Goal: Information Seeking & Learning: Find specific fact

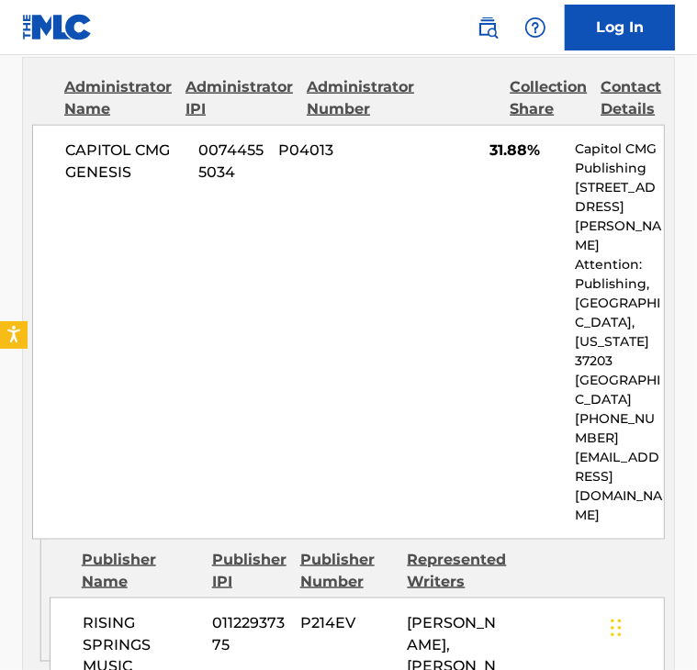
scroll to position [1079, 0]
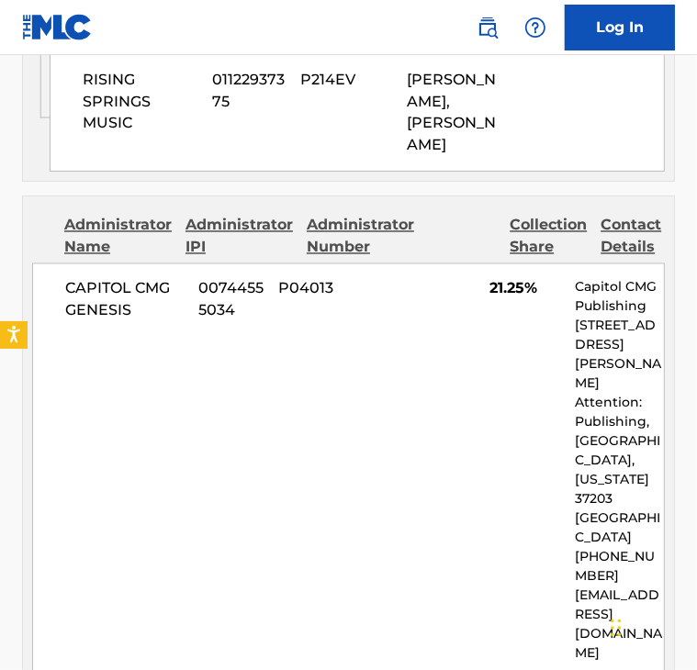
click at [273, 497] on div "CAPITOL CMG GENESIS 00744555034 P04013 21.25% Capitol CMG Publishing [STREET_AD…" at bounding box center [348, 470] width 632 height 415
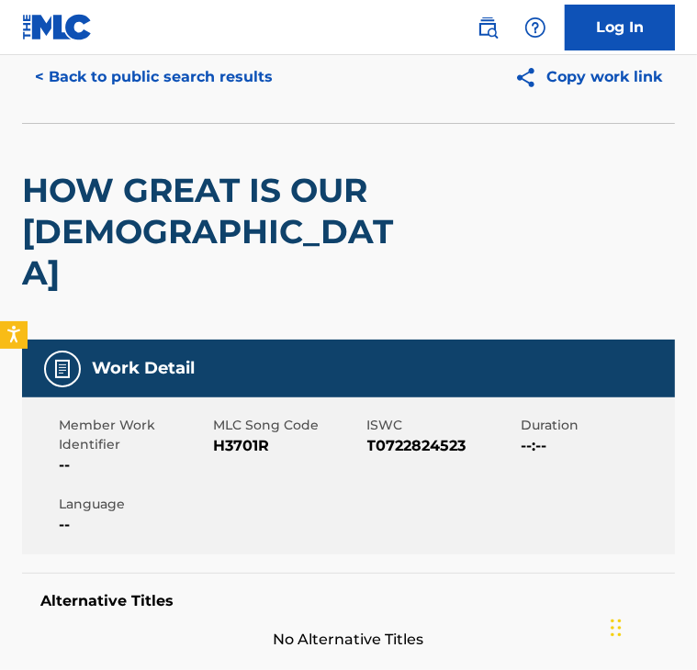
scroll to position [81, 0]
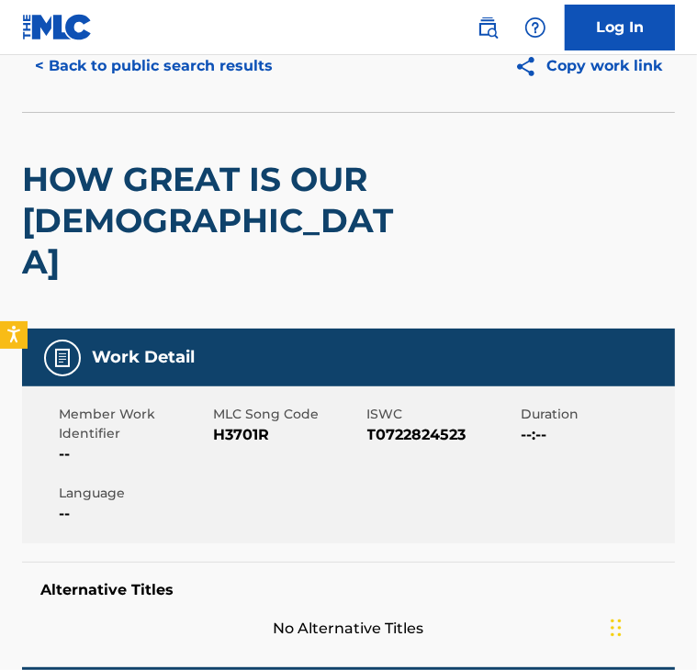
click at [206, 72] on button "< Back to public search results" at bounding box center [153, 66] width 263 height 46
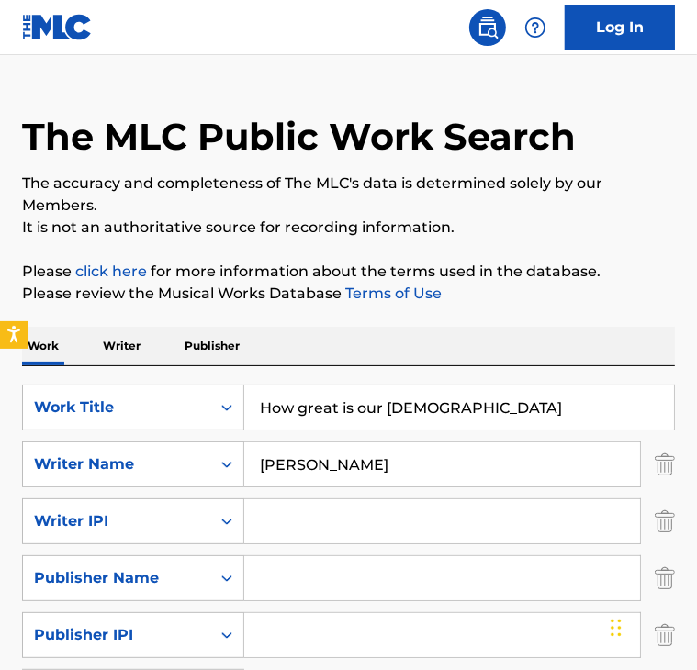
scroll to position [36, 0]
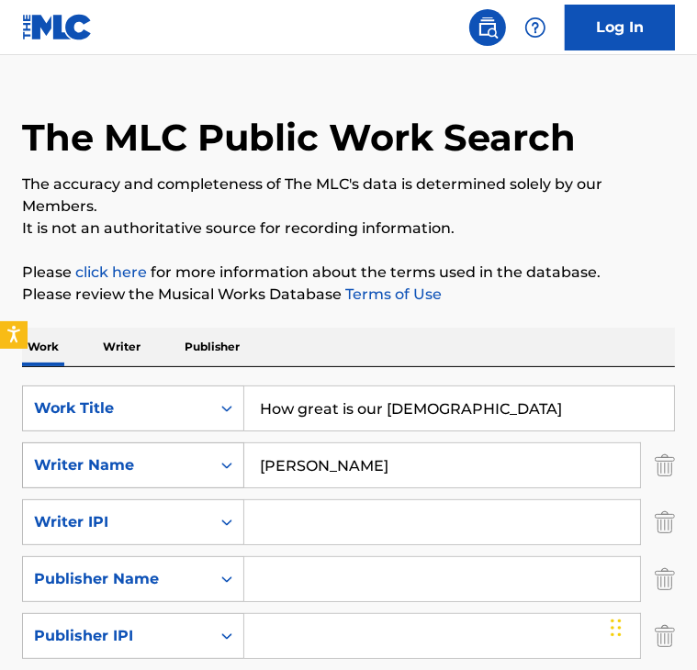
drag, startPoint x: 437, startPoint y: 409, endPoint x: 76, endPoint y: 449, distance: 362.9
click at [76, 449] on div "SearchWithCriteria2868bc48-40df-46d1-9762-924e16e06994 Work Title How great is …" at bounding box center [348, 550] width 653 height 330
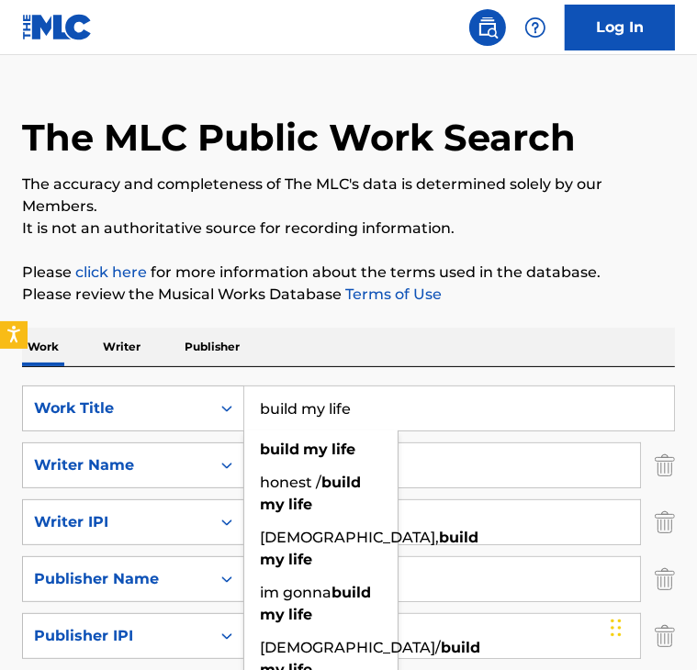
type input "build my life"
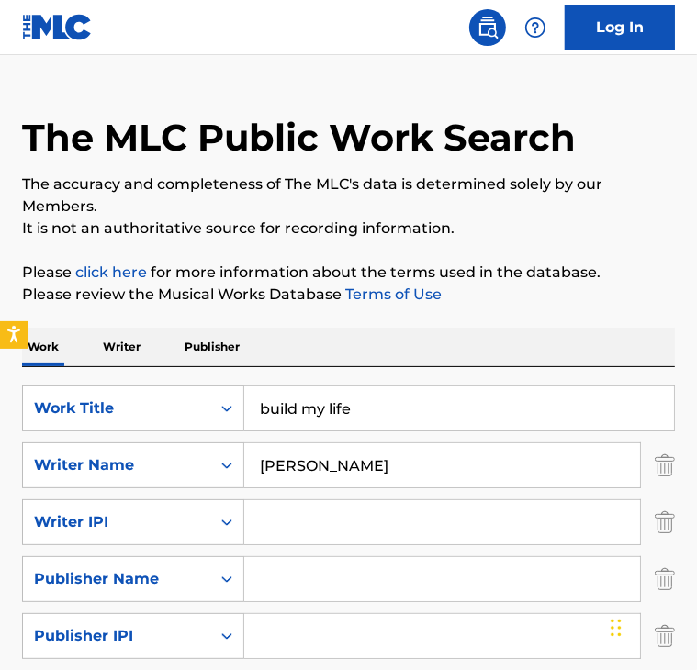
click at [422, 513] on input "Search Form" at bounding box center [442, 522] width 396 height 44
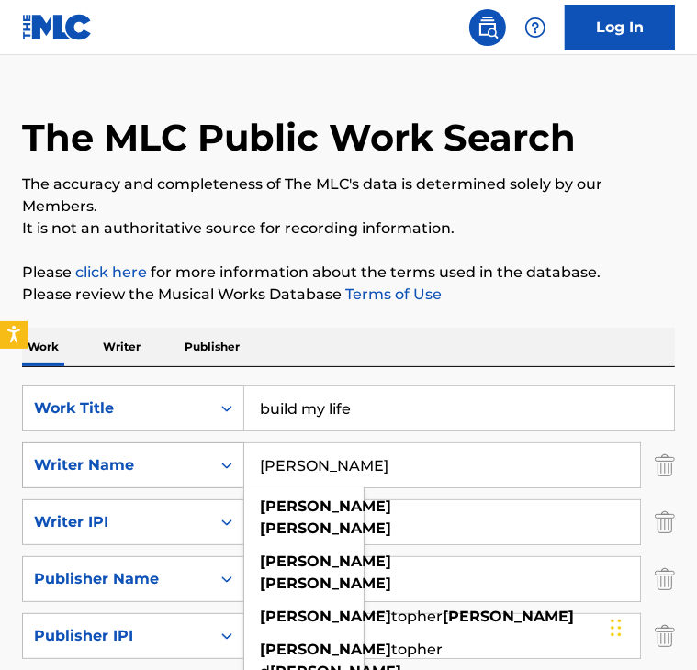
drag, startPoint x: 410, startPoint y: 471, endPoint x: 86, endPoint y: 477, distance: 324.1
click at [86, 477] on div "SearchWithCriteriac48ac8ec-8068-4ac1-b153-e3dcadb13181 Writer Name [PERSON_NAME…" at bounding box center [348, 465] width 653 height 46
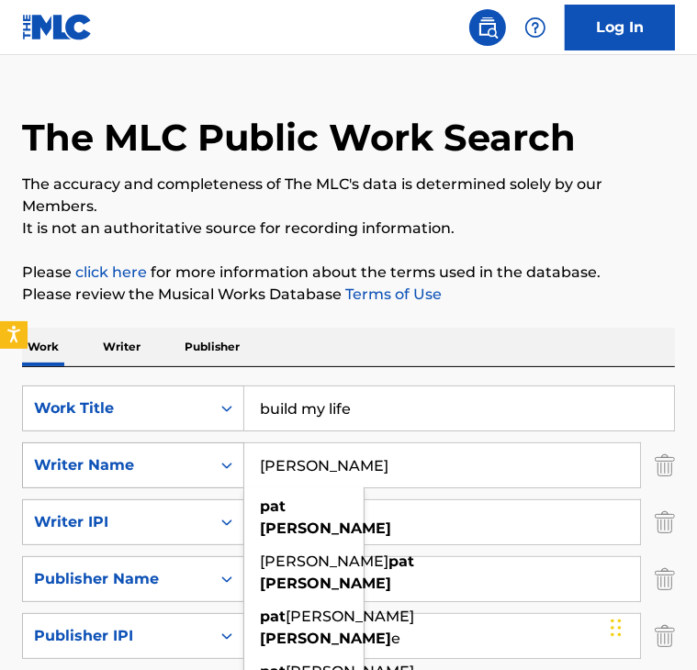
type input "[PERSON_NAME]"
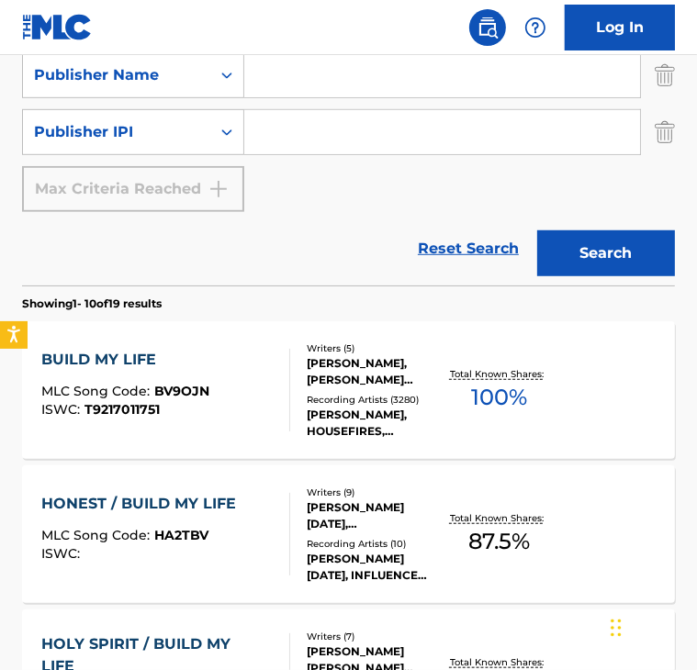
scroll to position [539, 0]
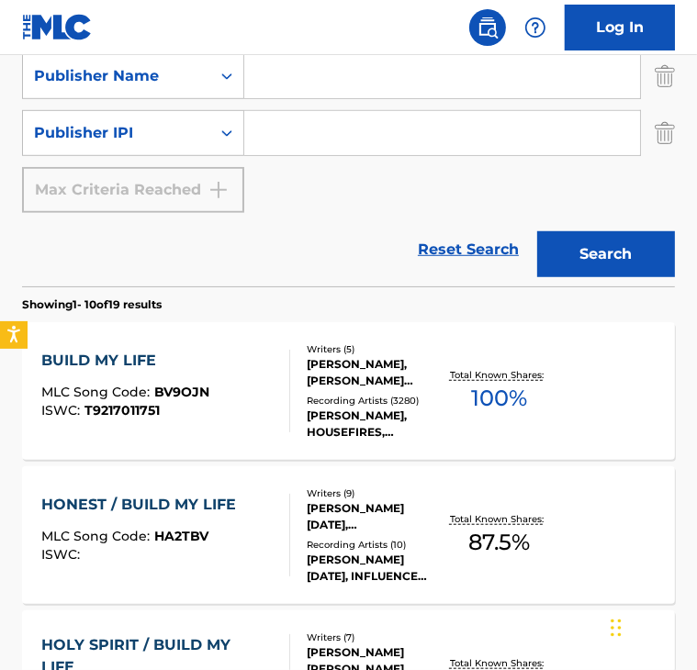
click at [92, 362] on div "BUILD MY LIFE" at bounding box center [125, 361] width 168 height 22
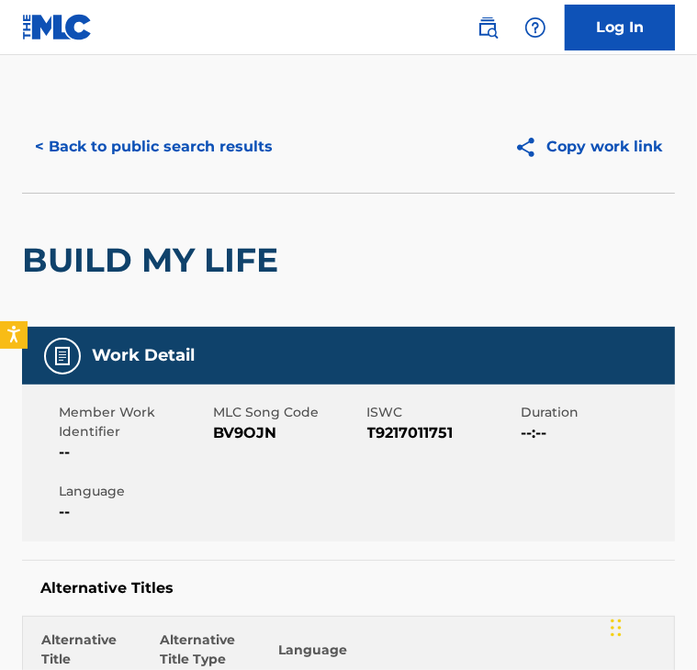
click at [239, 152] on button "< Back to public search results" at bounding box center [153, 147] width 263 height 46
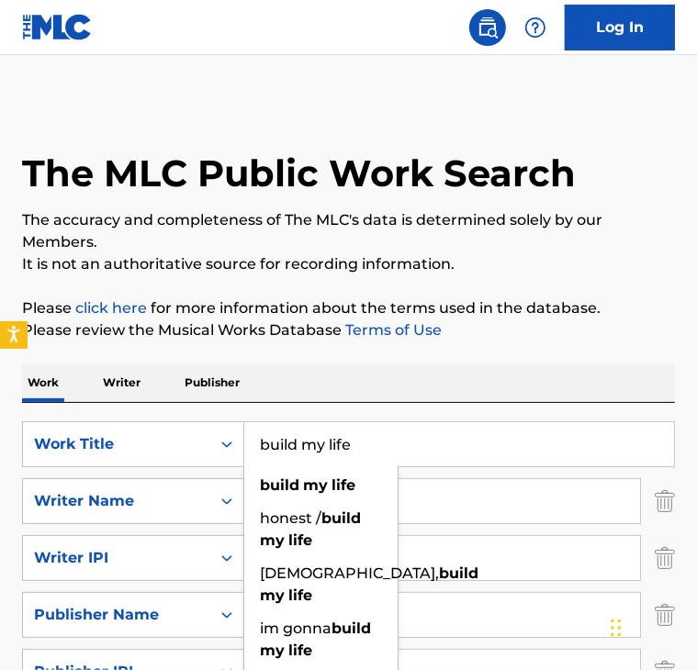
drag, startPoint x: 363, startPoint y: 452, endPoint x: 243, endPoint y: 445, distance: 119.5
click at [244, 445] on input "build my life" at bounding box center [459, 444] width 430 height 44
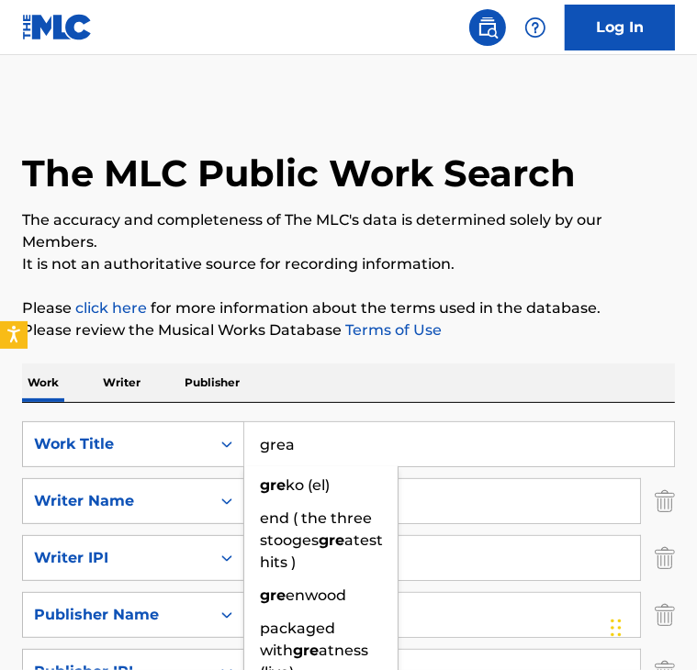
type input "greay"
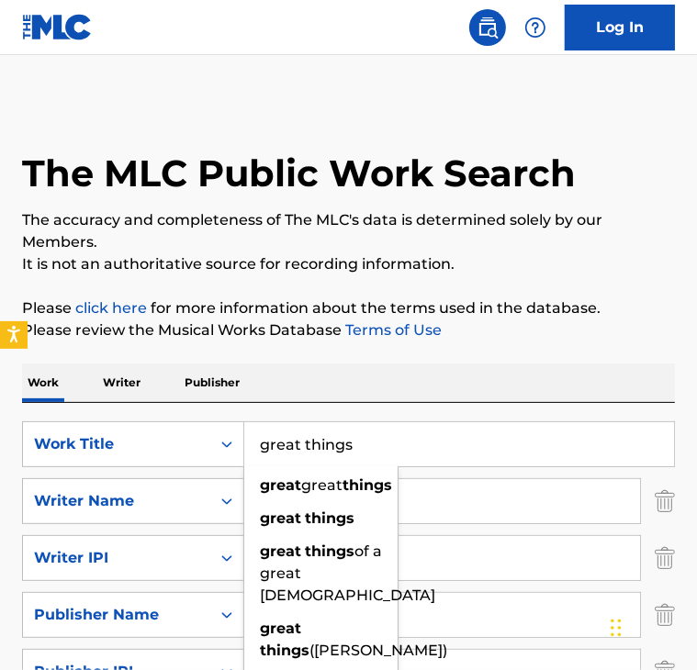
type input "great things"
click at [441, 507] on input "[PERSON_NAME]" at bounding box center [442, 501] width 396 height 44
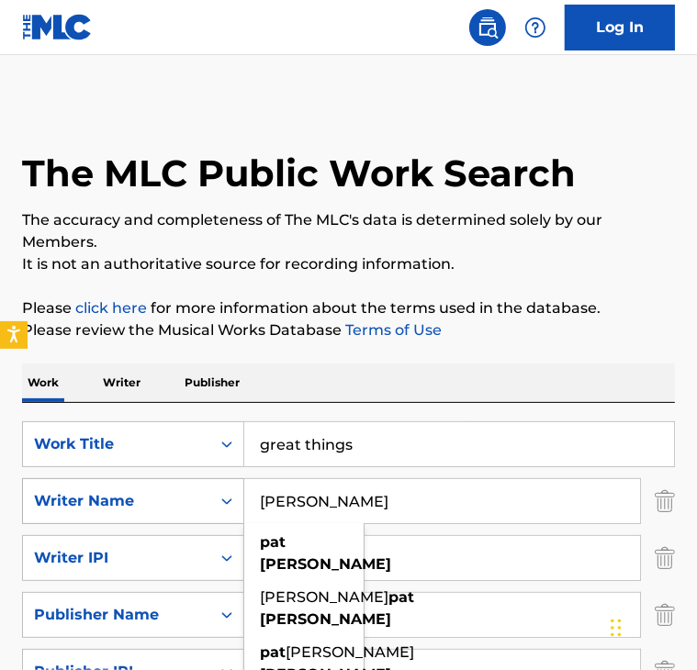
drag, startPoint x: 441, startPoint y: 507, endPoint x: 173, endPoint y: 513, distance: 268.1
click at [173, 513] on div "SearchWithCriteriac48ac8ec-8068-4ac1-b153-e3dcadb13181 Writer Name [PERSON_NAME…" at bounding box center [348, 501] width 653 height 46
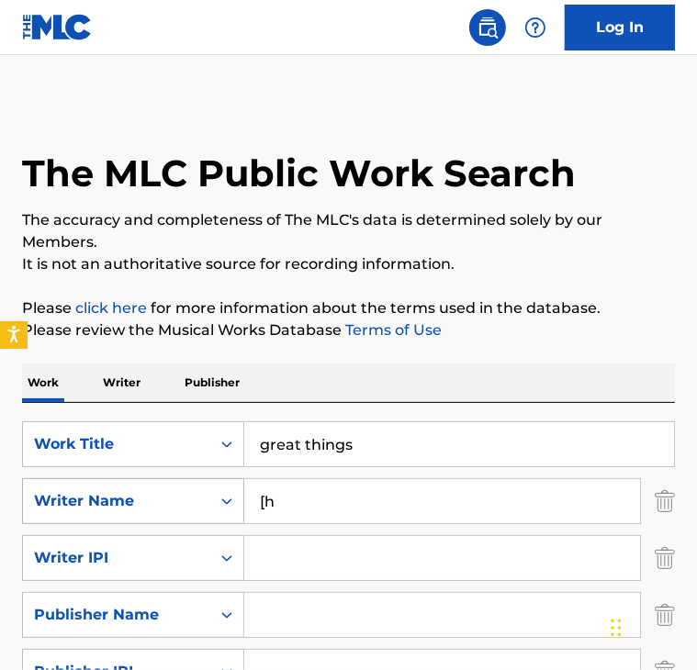
type input "["
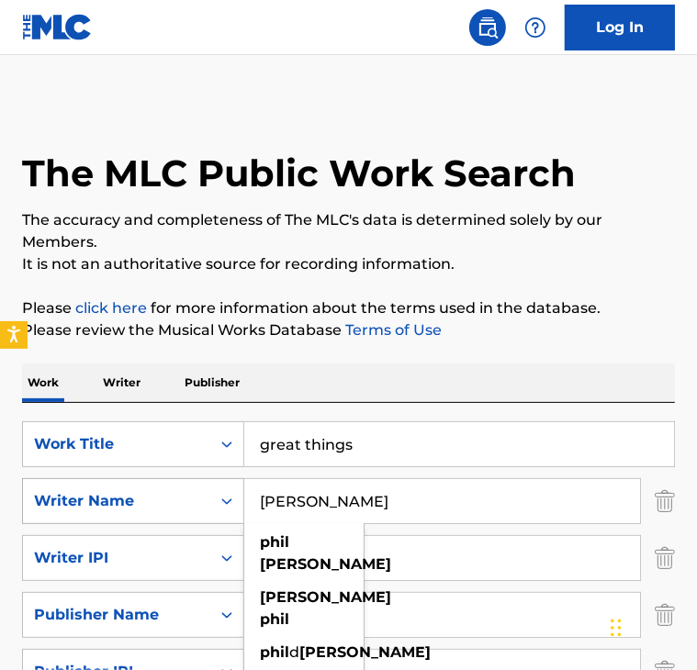
type input "[PERSON_NAME]"
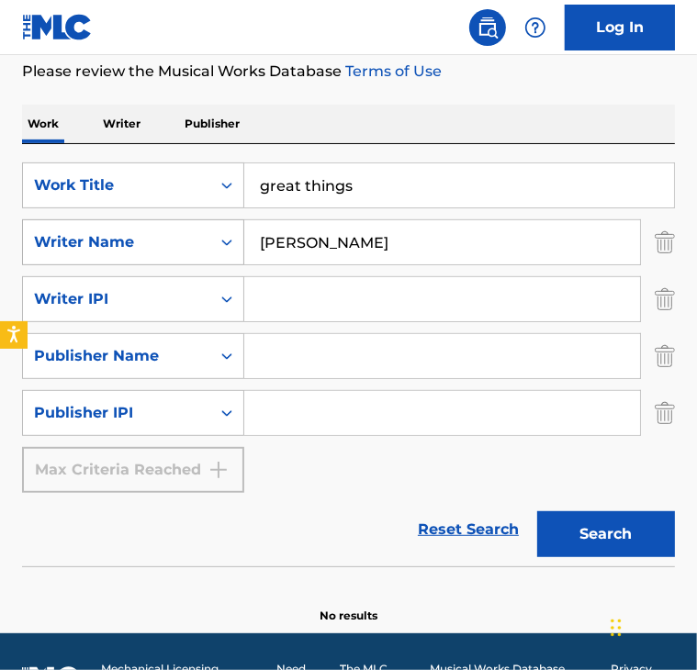
scroll to position [310, 0]
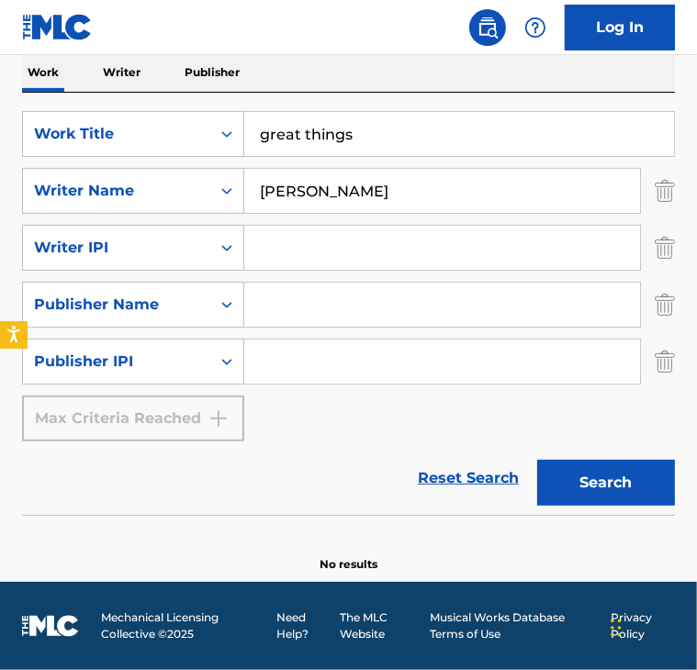
click at [591, 495] on button "Search" at bounding box center [606, 483] width 138 height 46
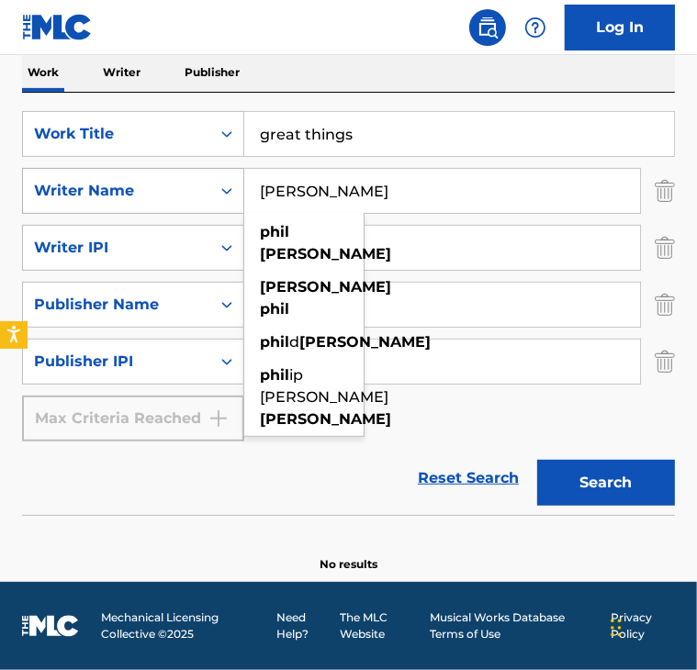
drag, startPoint x: 377, startPoint y: 194, endPoint x: 193, endPoint y: 197, distance: 184.5
click at [193, 197] on div "SearchWithCriteriac48ac8ec-8068-4ac1-b153-e3dcadb13181 Writer Name [PERSON_NAME…" at bounding box center [348, 191] width 653 height 46
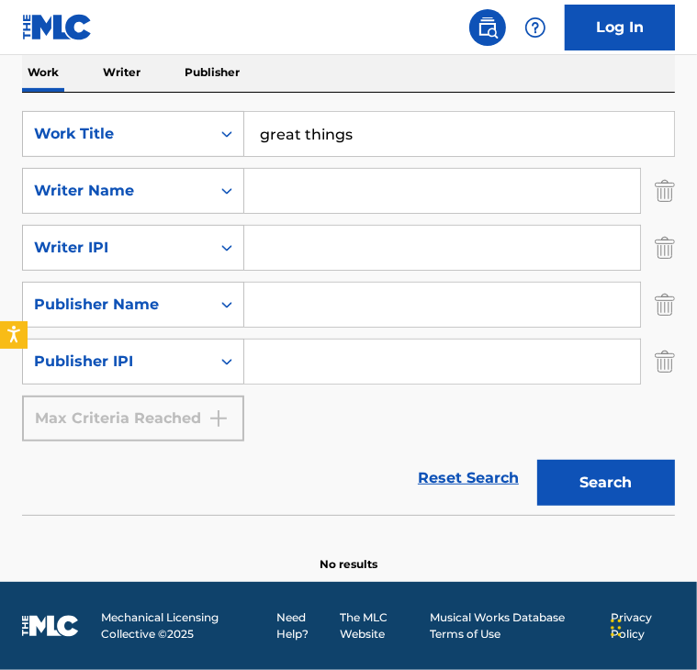
click at [579, 496] on button "Search" at bounding box center [606, 483] width 138 height 46
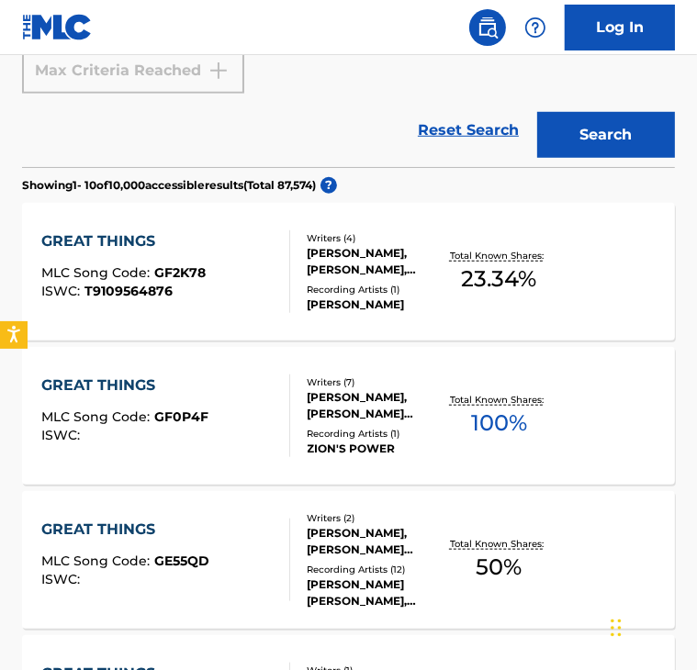
scroll to position [662, 0]
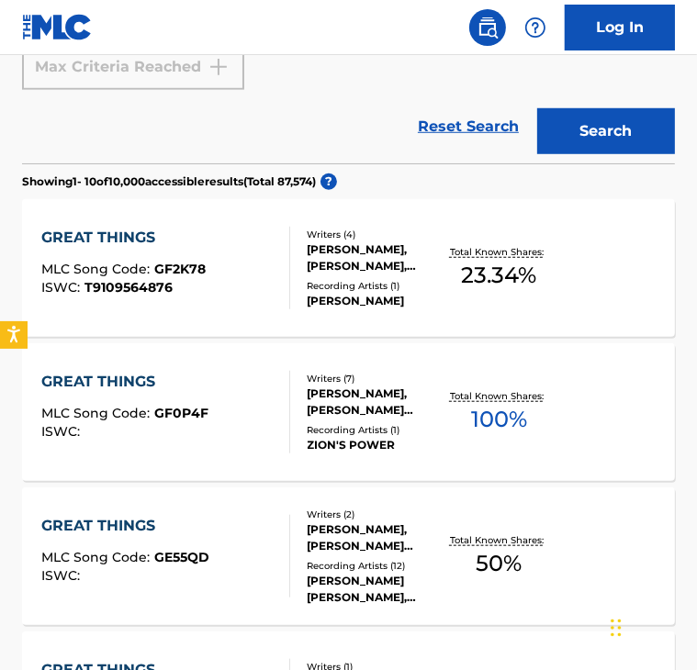
click at [109, 389] on div "GREAT THINGS" at bounding box center [124, 382] width 167 height 22
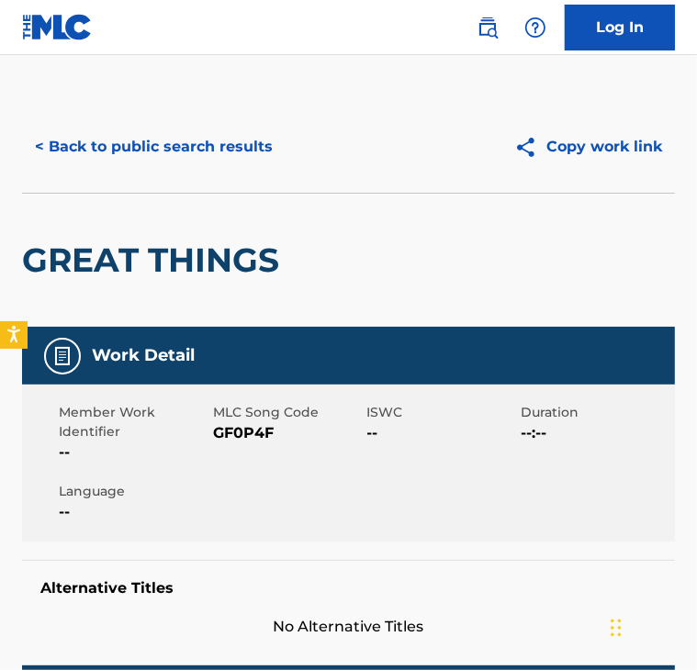
click at [110, 153] on button "< Back to public search results" at bounding box center [153, 147] width 263 height 46
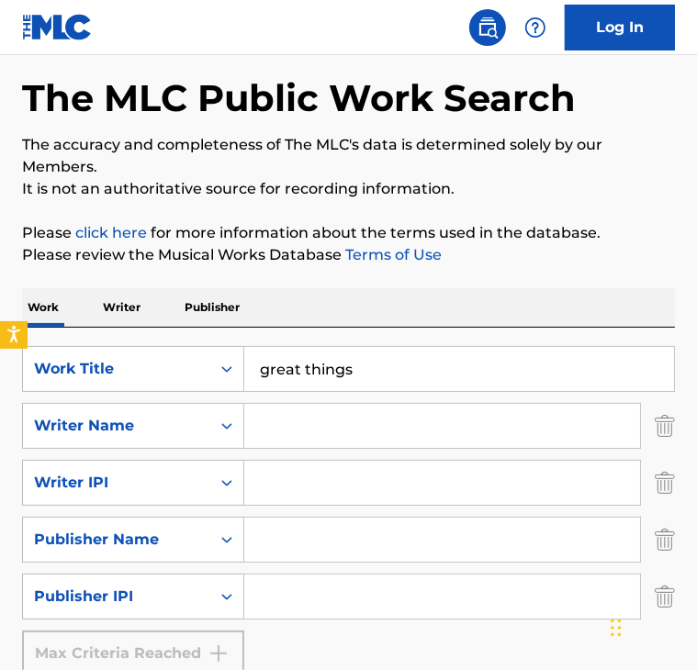
scroll to position [92, 0]
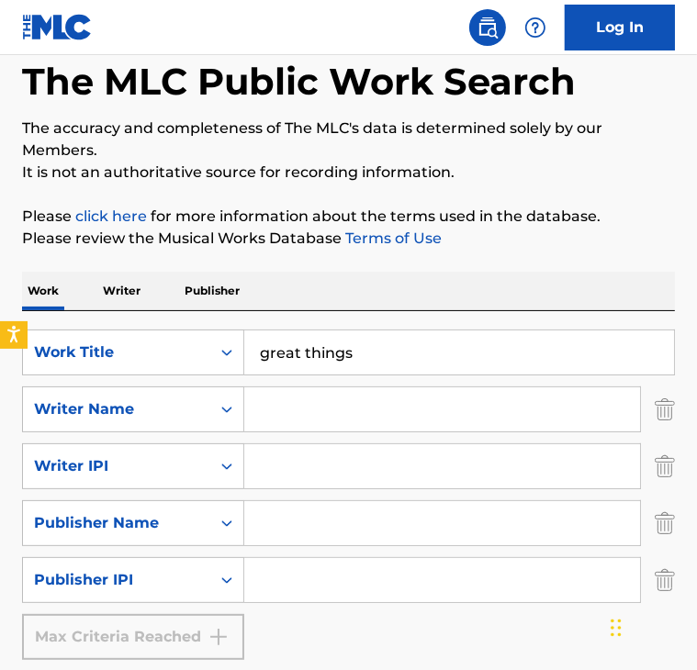
click at [341, 533] on input "Search Form" at bounding box center [442, 523] width 396 height 44
type input "phil"
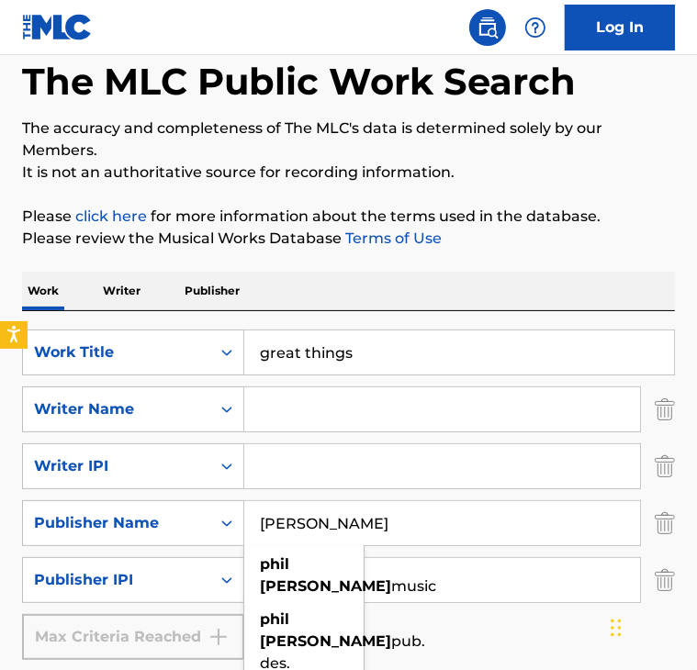
type input "[PERSON_NAME]"
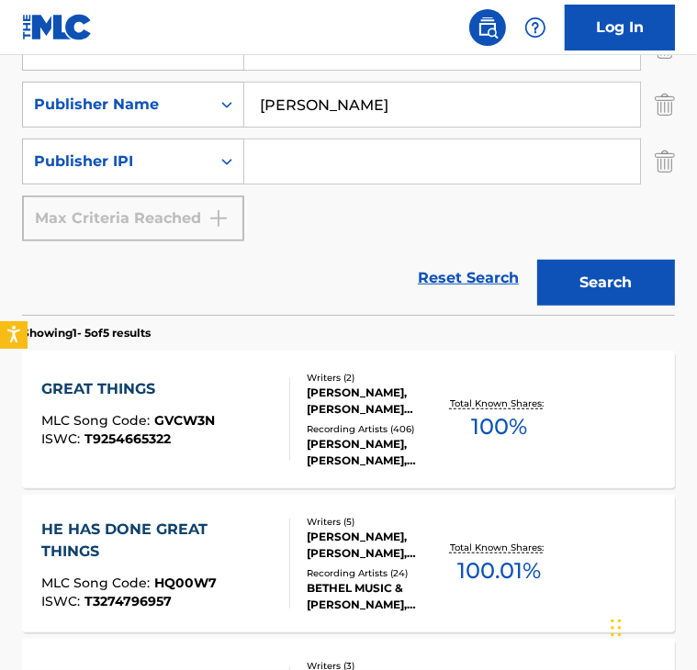
scroll to position [510, 0]
click at [101, 381] on div "GREAT THINGS" at bounding box center [127, 389] width 173 height 22
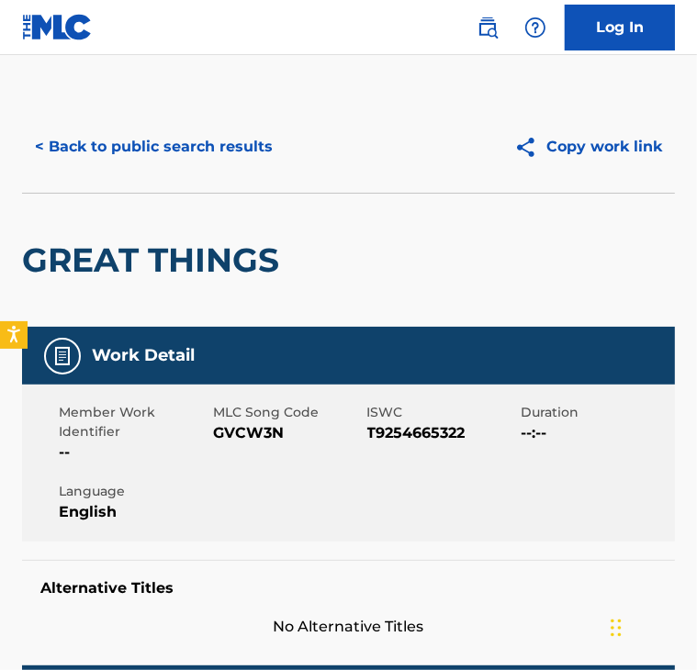
click at [77, 135] on button "< Back to public search results" at bounding box center [153, 147] width 263 height 46
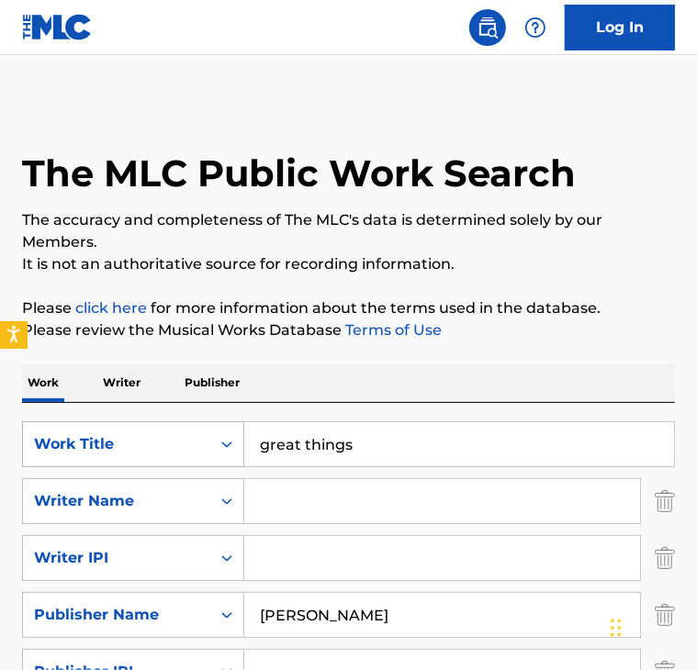
drag, startPoint x: 420, startPoint y: 452, endPoint x: 184, endPoint y: 452, distance: 236.8
click at [184, 452] on div "SearchWithCriteria2868bc48-40df-46d1-9762-924e16e06994 Work Title great things" at bounding box center [348, 444] width 653 height 46
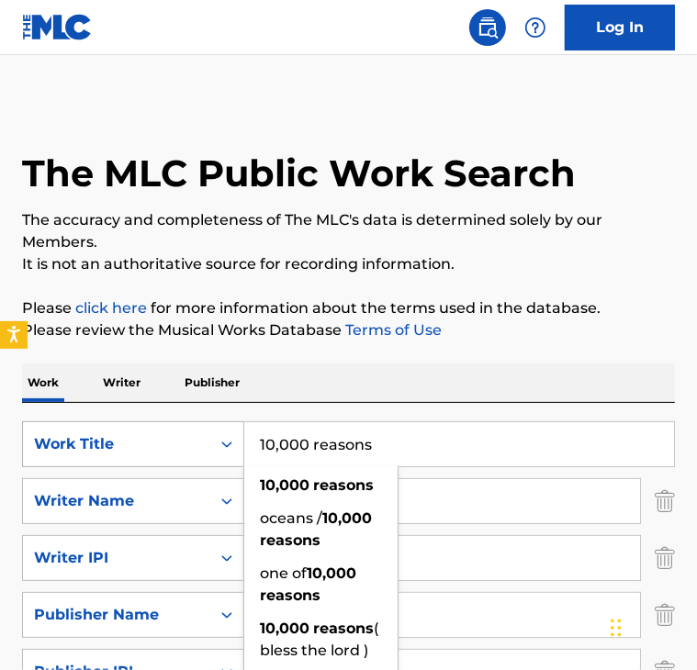
type input "10,000 reasons"
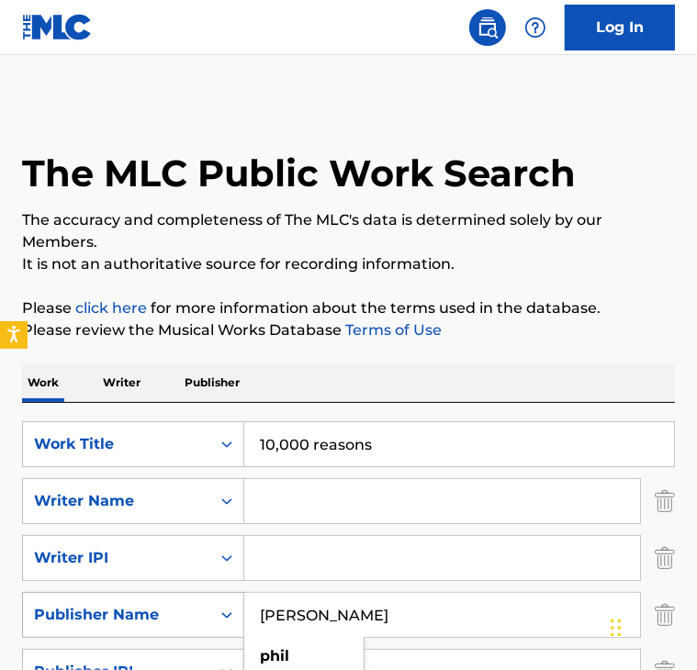
drag, startPoint x: 400, startPoint y: 593, endPoint x: 157, endPoint y: 594, distance: 243.2
click at [157, 594] on div "SearchWithCriteria223b8ac1-a2b5-482e-9d7d-267cab853370 Publisher Name [PERSON_N…" at bounding box center [348, 615] width 653 height 46
click at [303, 518] on input "Search Form" at bounding box center [442, 501] width 396 height 44
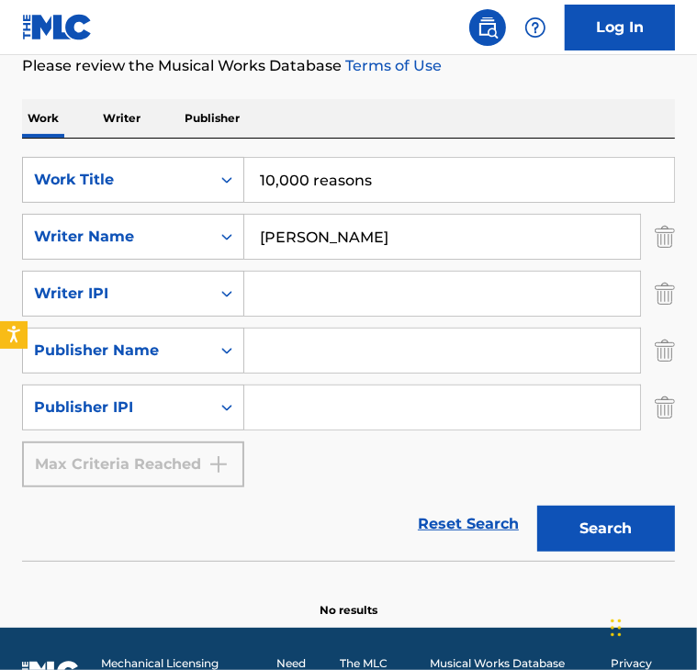
scroll to position [310, 0]
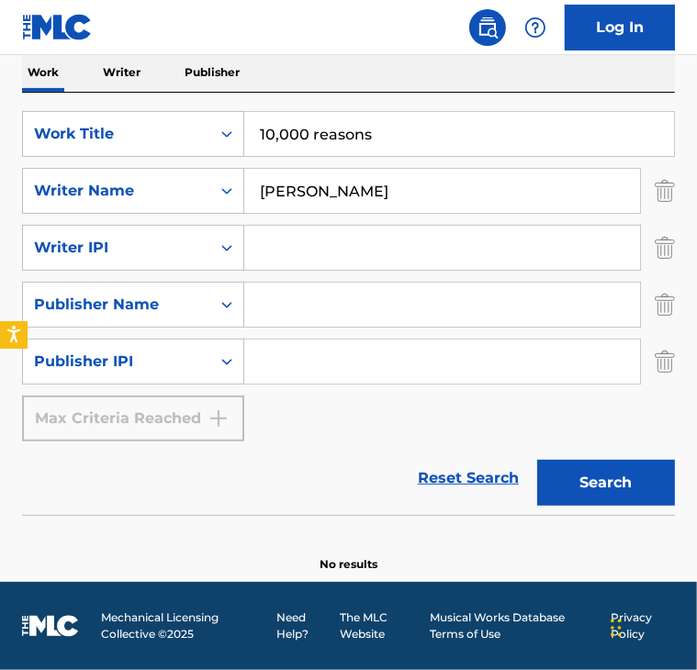
click at [296, 190] on input "[PERSON_NAME]" at bounding box center [442, 191] width 396 height 44
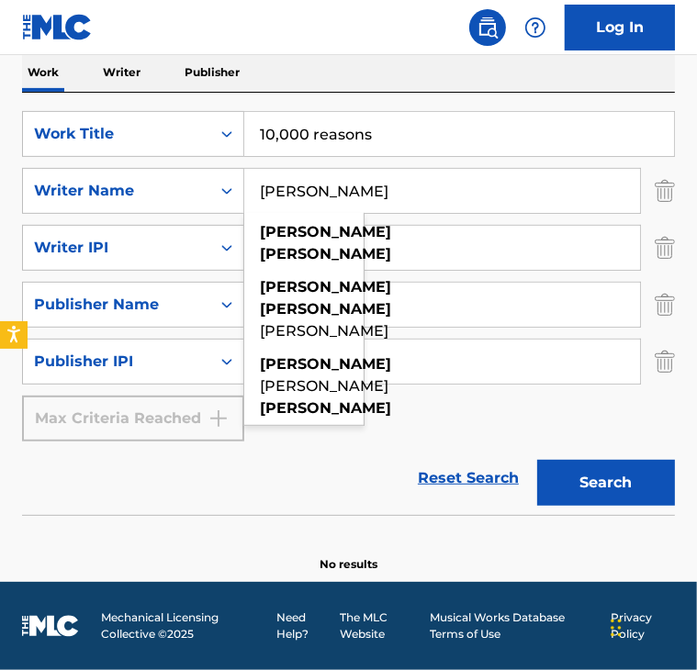
type input "[PERSON_NAME]"
click at [537, 460] on button "Search" at bounding box center [606, 483] width 138 height 46
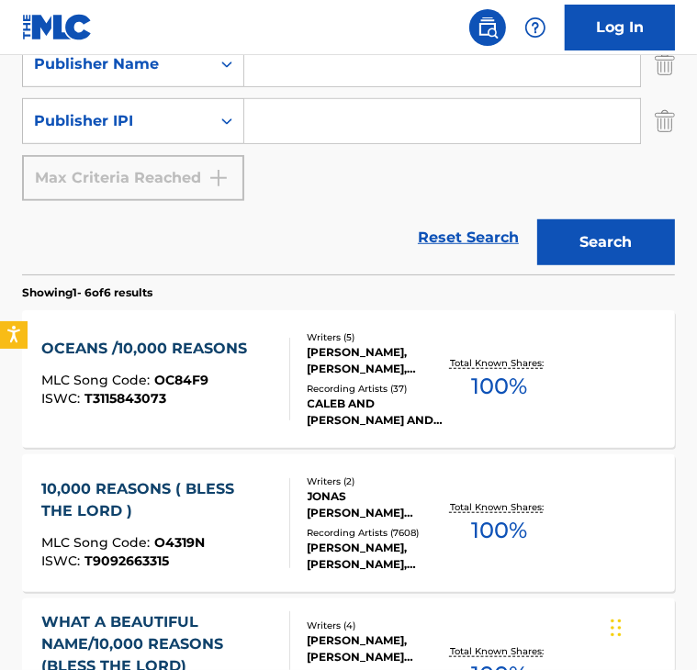
scroll to position [554, 0]
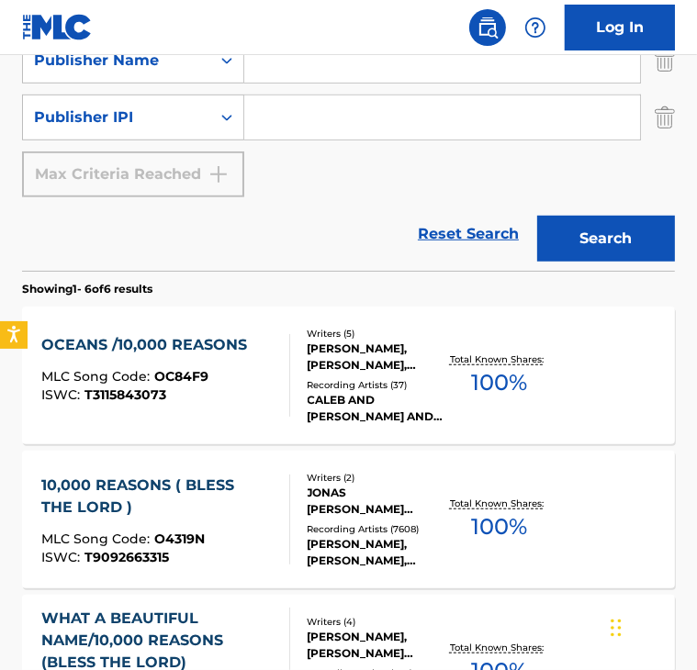
click at [180, 488] on div "10,000 REASONS ( BLESS THE LORD )" at bounding box center [157, 497] width 232 height 44
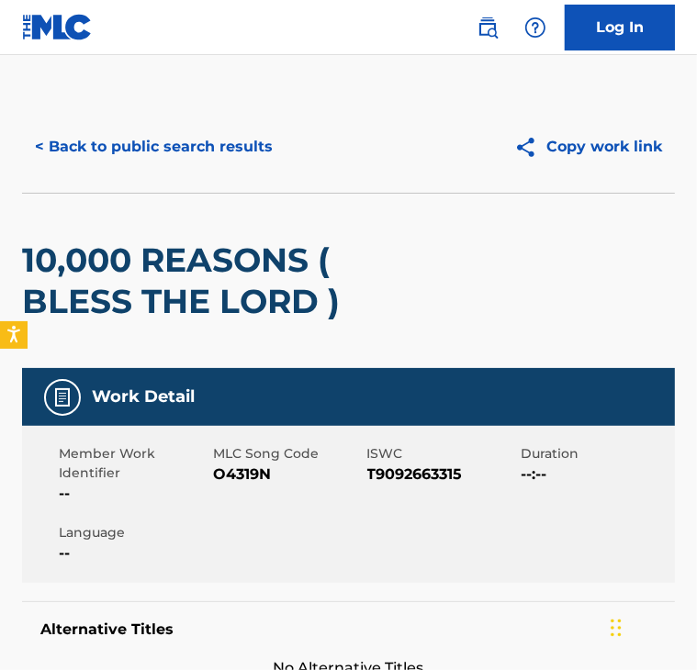
click at [78, 151] on button "< Back to public search results" at bounding box center [153, 147] width 263 height 46
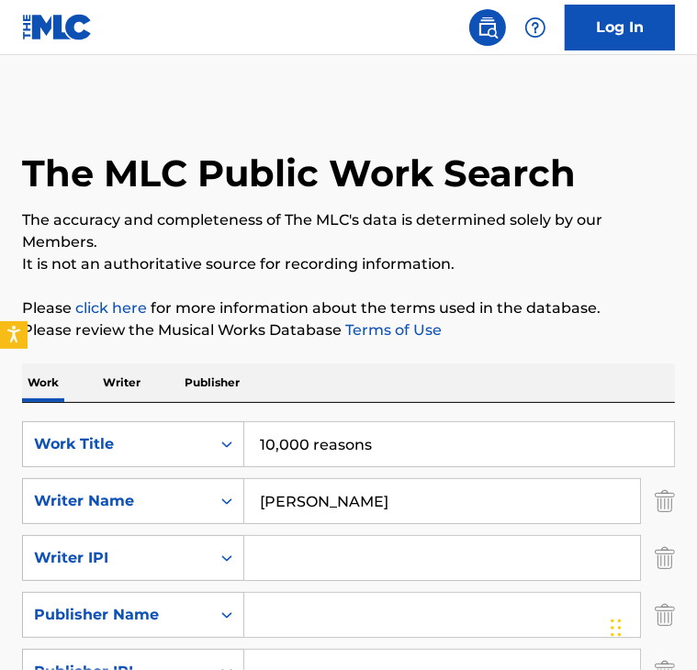
drag, startPoint x: 369, startPoint y: 440, endPoint x: -22, endPoint y: 459, distance: 391.5
click at [0, 459] on html "Accessibility Screen-Reader Guide, Feedback, and Issue Reporting | New window L…" at bounding box center [348, 335] width 697 height 670
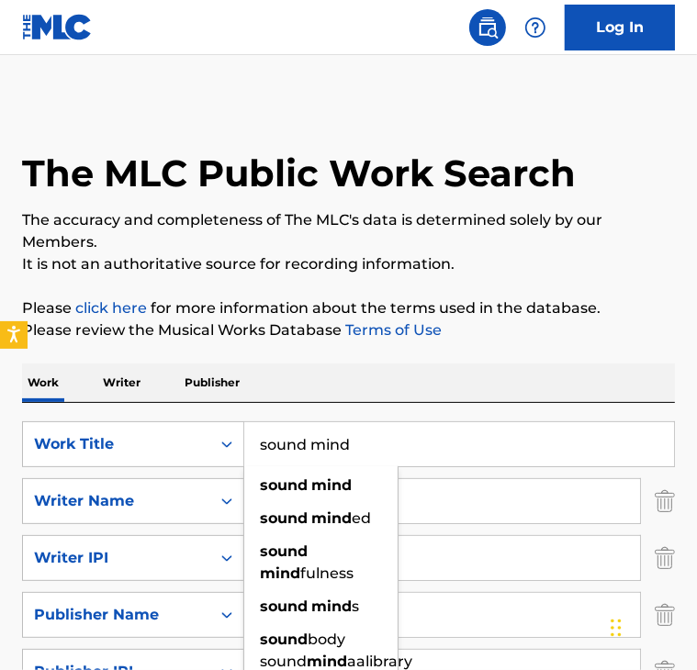
type input "sound mind"
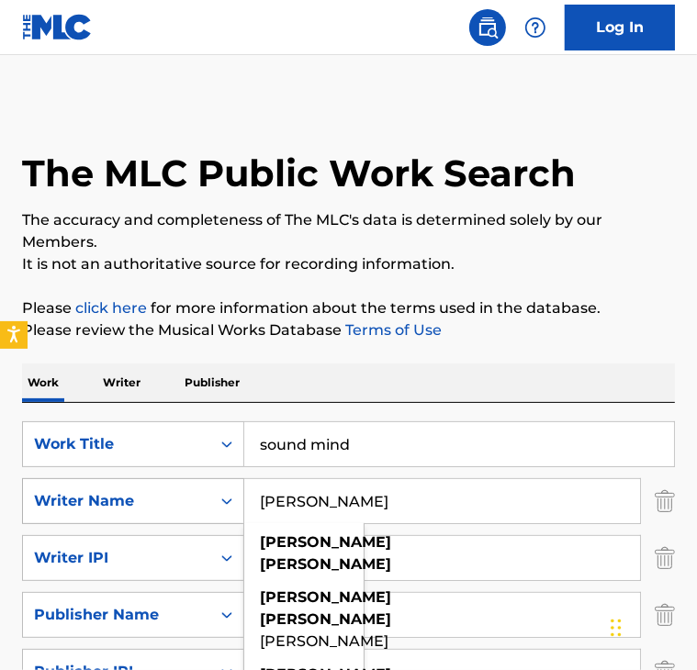
drag, startPoint x: 484, startPoint y: 494, endPoint x: 40, endPoint y: 492, distance: 443.3
click at [40, 492] on div "SearchWithCriteriac48ac8ec-8068-4ac1-b153-e3dcadb13181 Writer Name [PERSON_NAME…" at bounding box center [348, 501] width 653 height 46
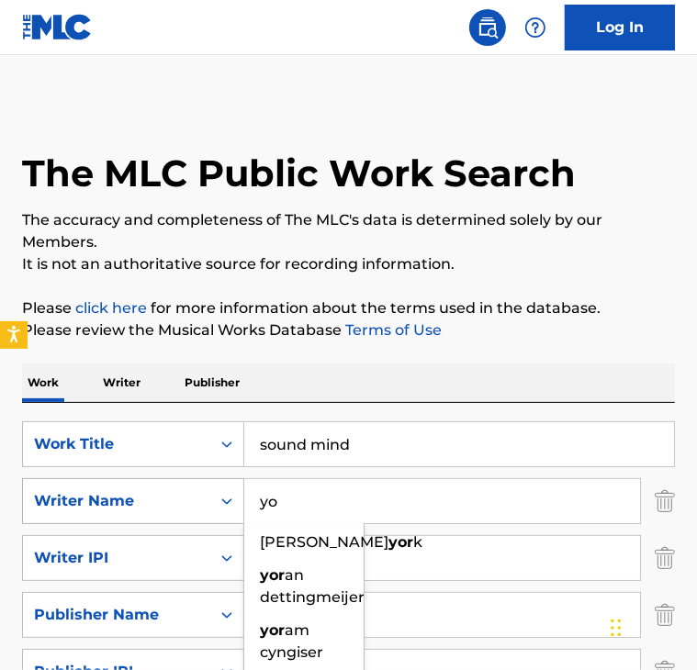
type input "y"
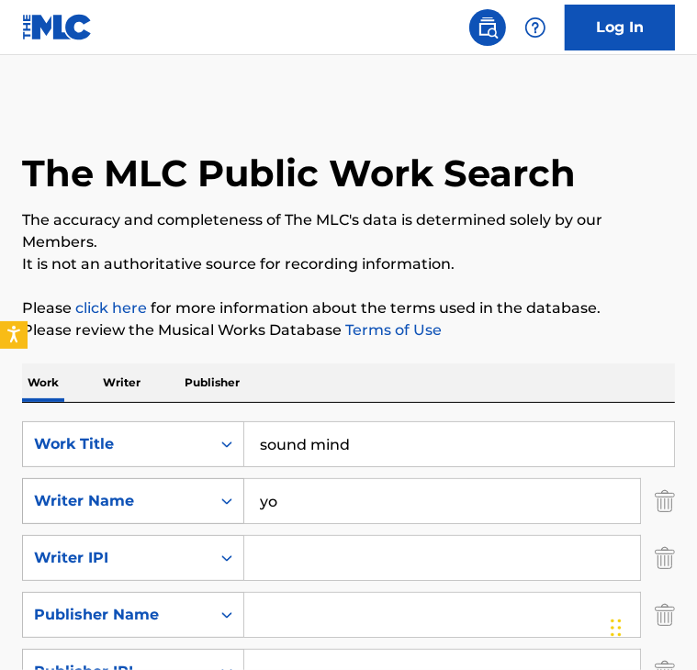
type input "y"
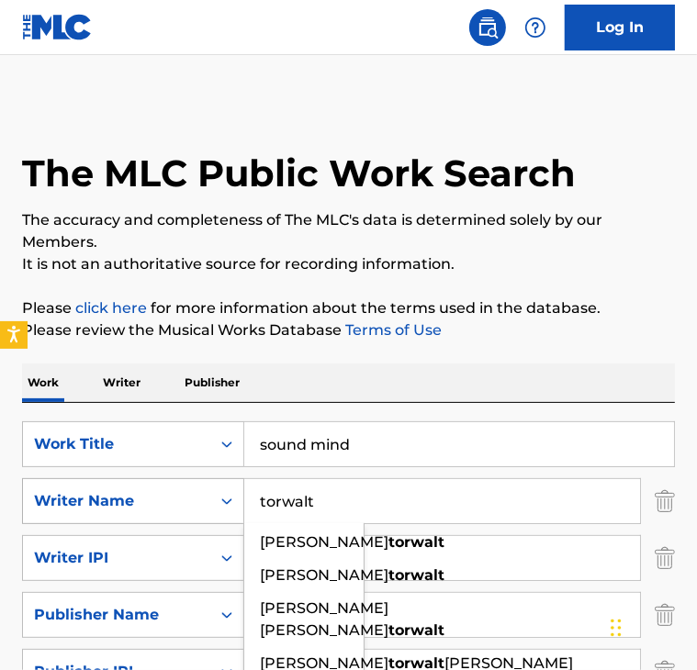
type input "torwalt"
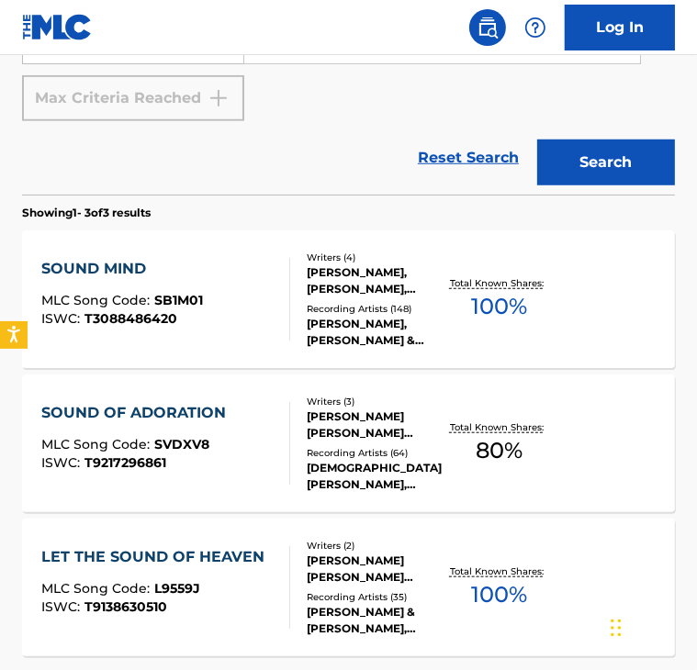
scroll to position [634, 0]
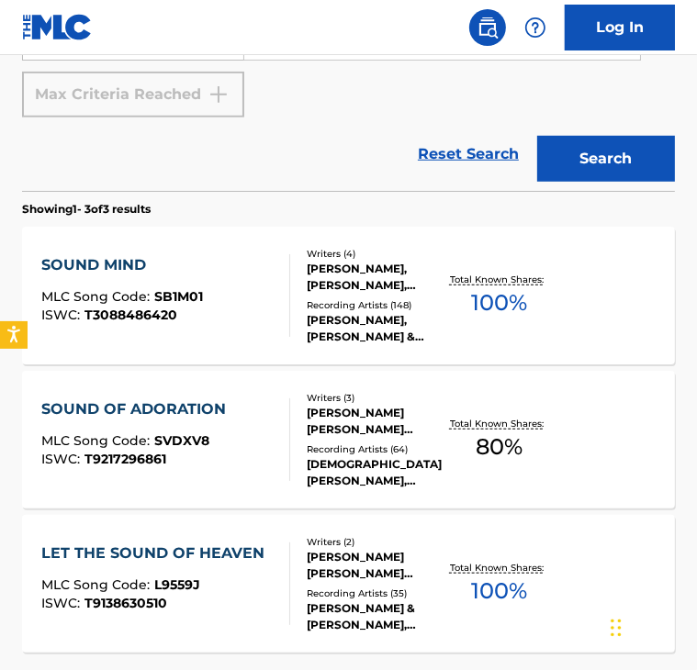
click at [84, 267] on div "SOUND MIND" at bounding box center [122, 265] width 162 height 22
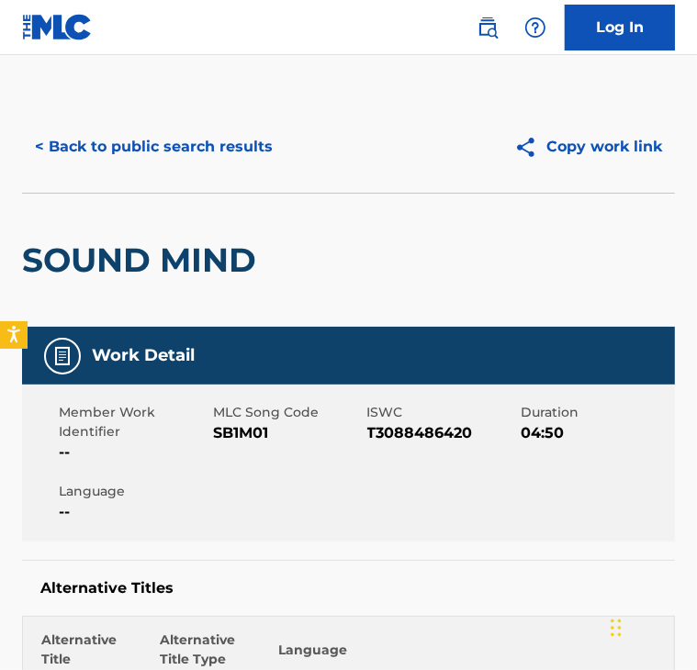
click at [220, 154] on button "< Back to public search results" at bounding box center [153, 147] width 263 height 46
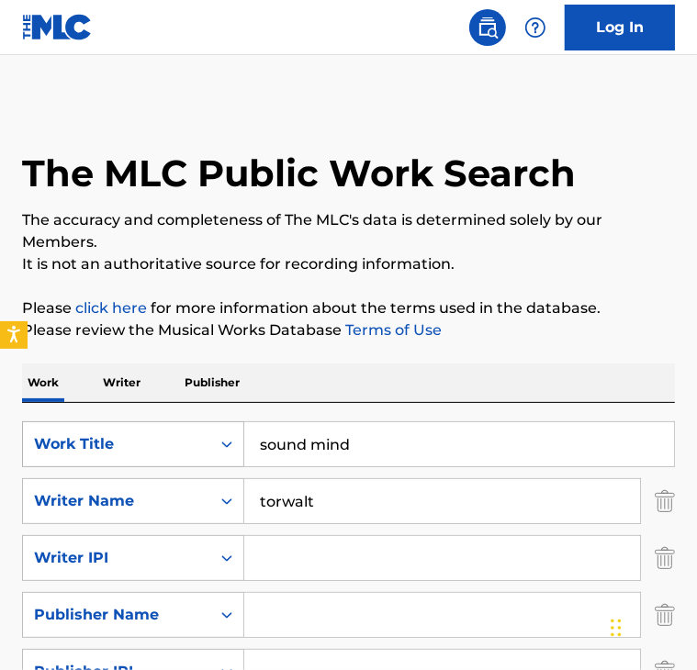
drag, startPoint x: 374, startPoint y: 454, endPoint x: 225, endPoint y: 444, distance: 149.0
click at [225, 444] on div "SearchWithCriteria2868bc48-40df-46d1-9762-924e16e06994 Work Title sound mind" at bounding box center [348, 444] width 653 height 46
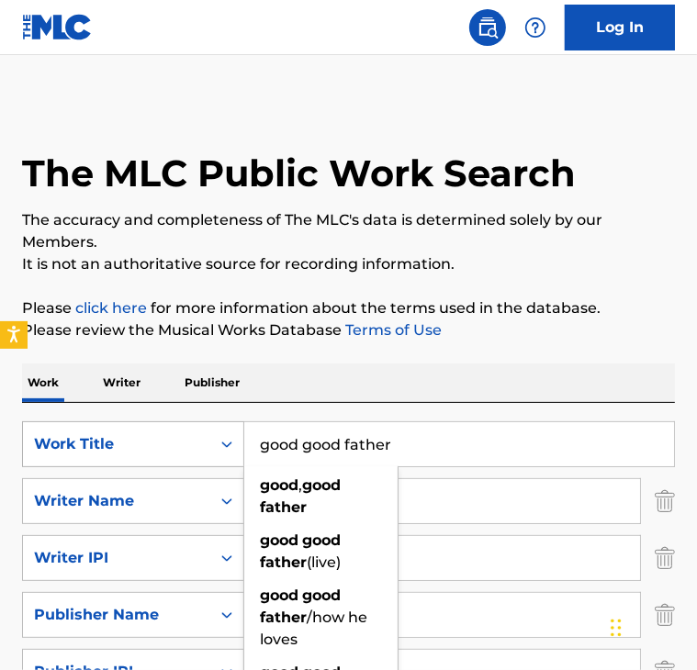
type input "good good father"
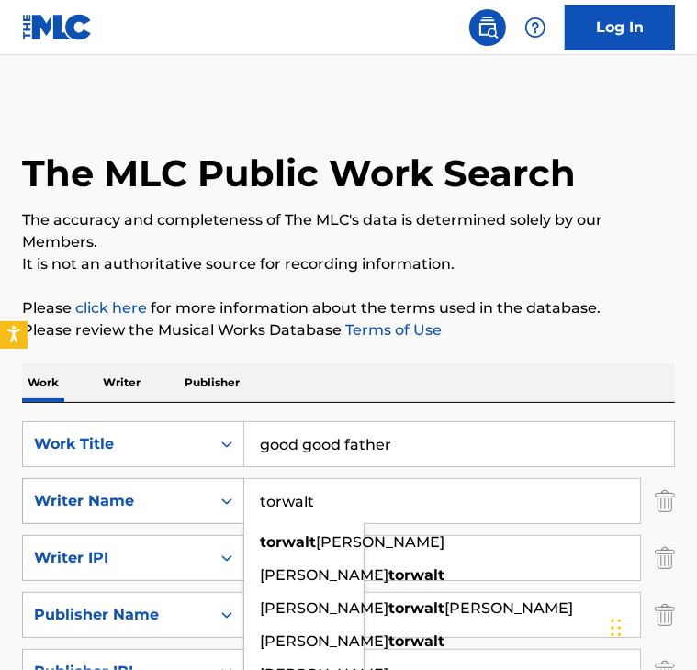
drag, startPoint x: 343, startPoint y: 486, endPoint x: 128, endPoint y: 479, distance: 214.9
click at [128, 479] on div "SearchWithCriteriac48ac8ec-8068-4ac1-b153-e3dcadb13181 Writer Name [PERSON_NAME…" at bounding box center [348, 501] width 653 height 46
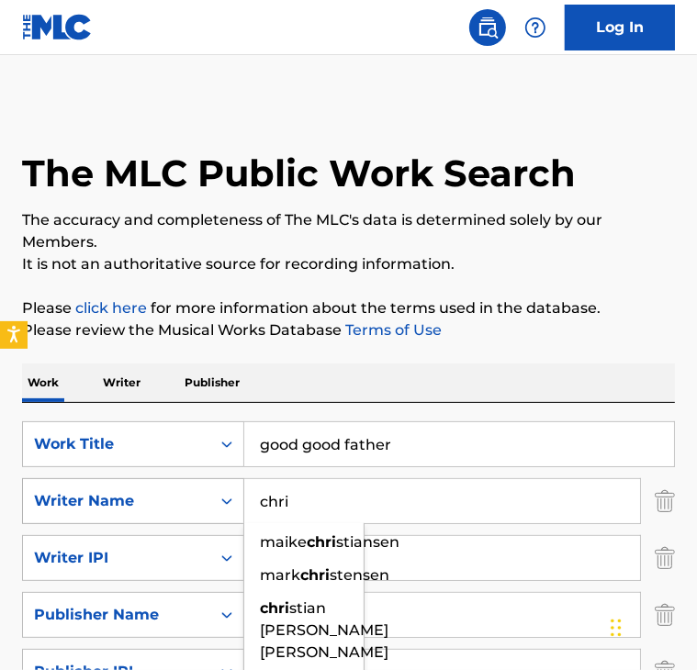
type input "[PERSON_NAME]"
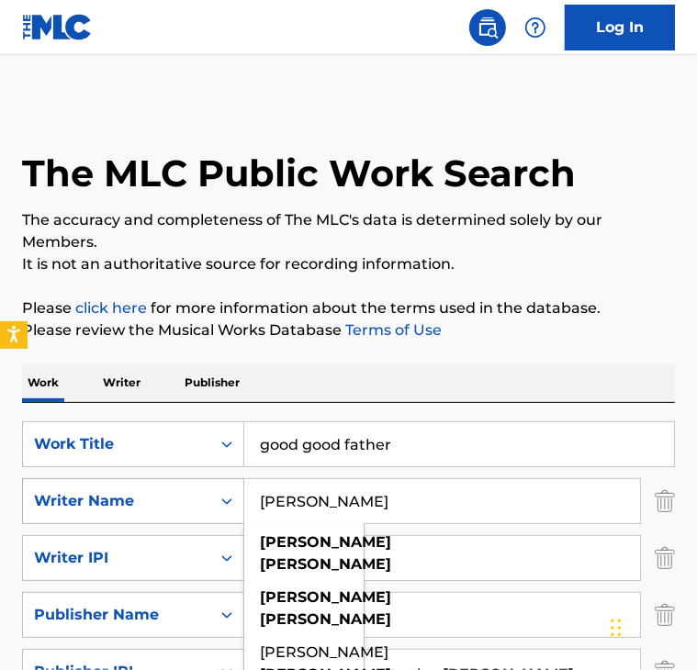
type input "[PERSON_NAME]"
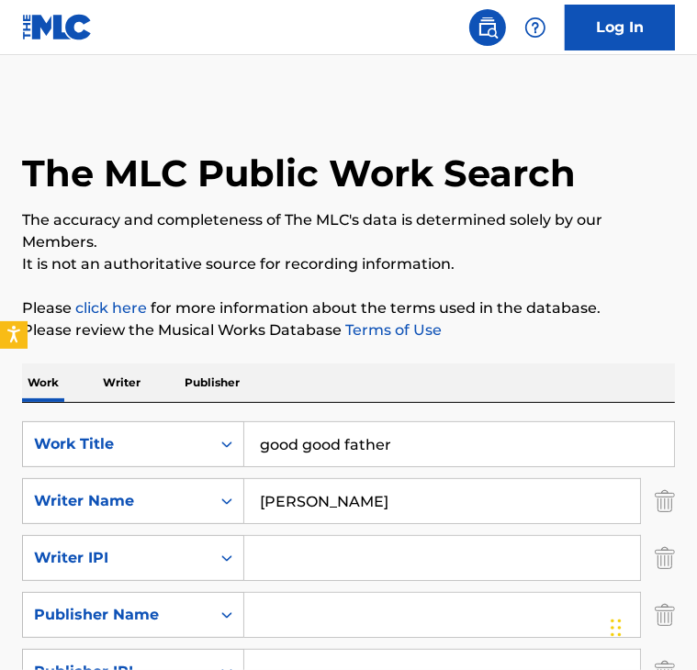
drag, startPoint x: 372, startPoint y: 508, endPoint x: 240, endPoint y: 532, distance: 134.3
click at [240, 532] on div "SearchWithCriteria2868bc48-40df-46d1-9762-924e16e06994 Work Title good good fat…" at bounding box center [348, 586] width 653 height 330
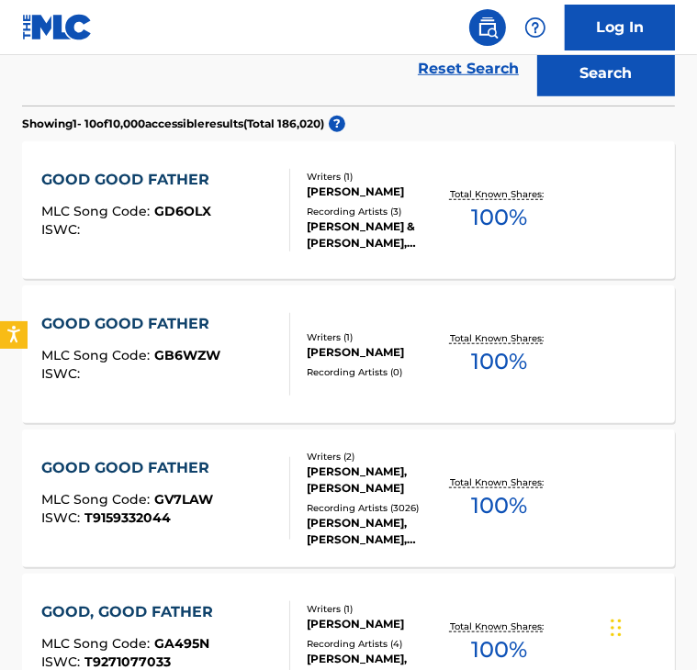
scroll to position [741, 0]
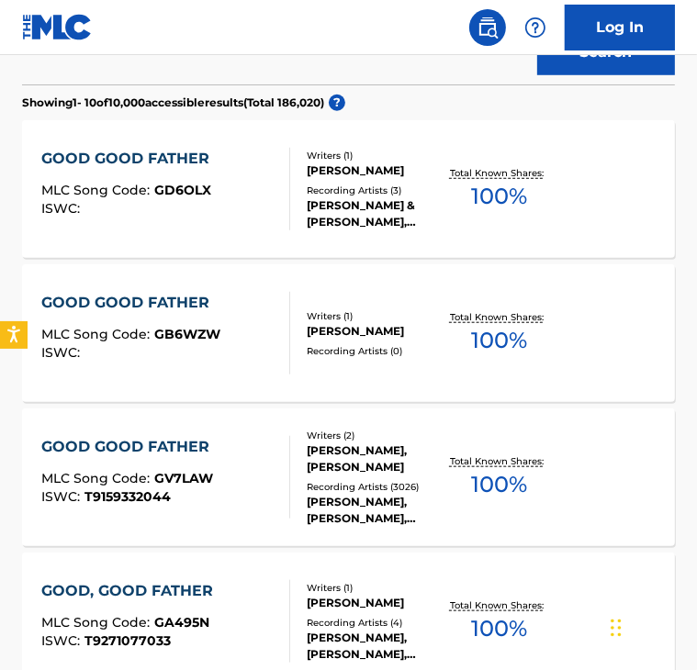
click at [134, 454] on div "GOOD GOOD FATHER" at bounding box center [129, 447] width 177 height 22
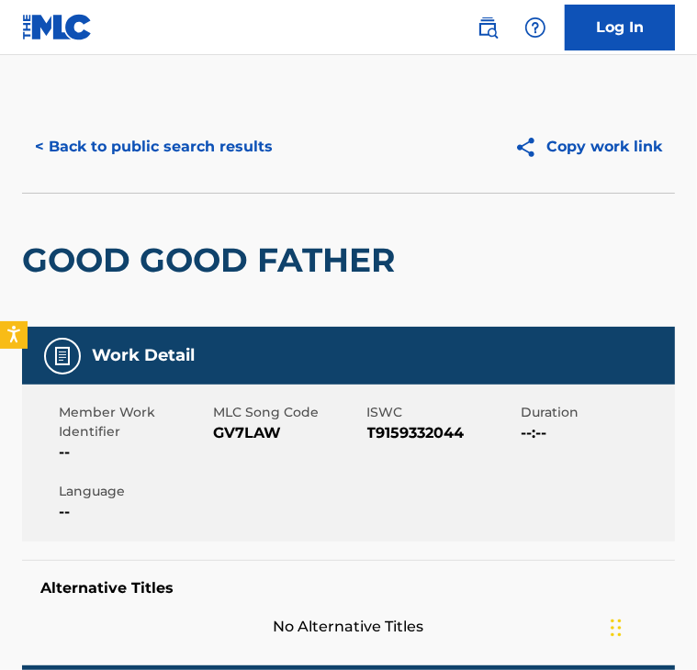
click at [209, 149] on button "< Back to public search results" at bounding box center [153, 147] width 263 height 46
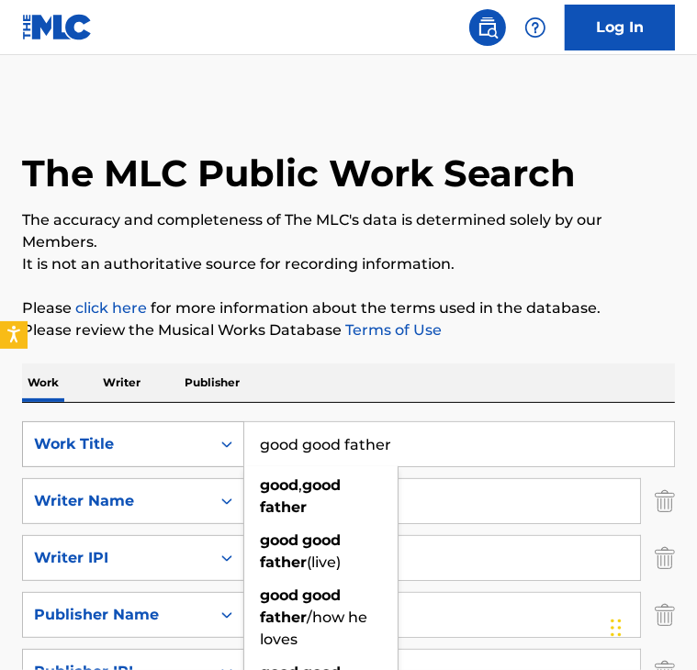
drag, startPoint x: 385, startPoint y: 451, endPoint x: 159, endPoint y: 444, distance: 225.9
click at [159, 444] on div "SearchWithCriteria2868bc48-40df-46d1-9762-924e16e06994 Work Title good good fat…" at bounding box center [348, 444] width 653 height 46
type input "r"
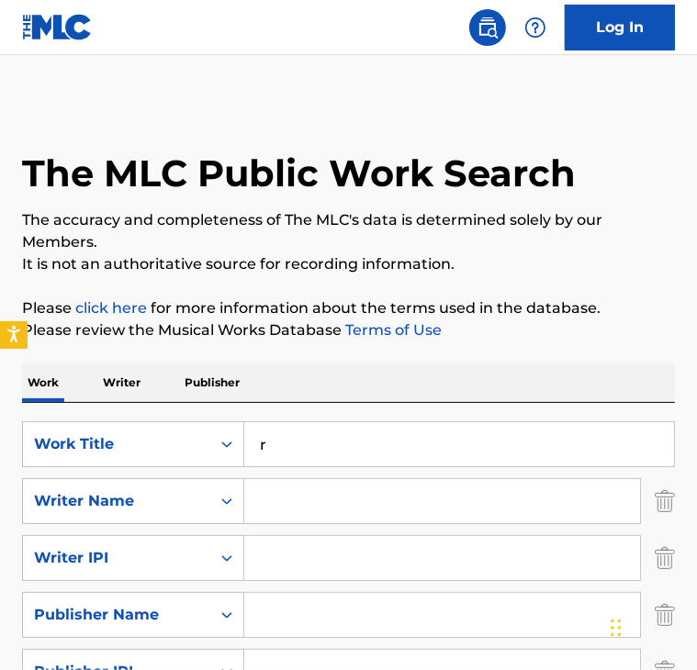
click at [470, 448] on input "r" at bounding box center [459, 444] width 430 height 44
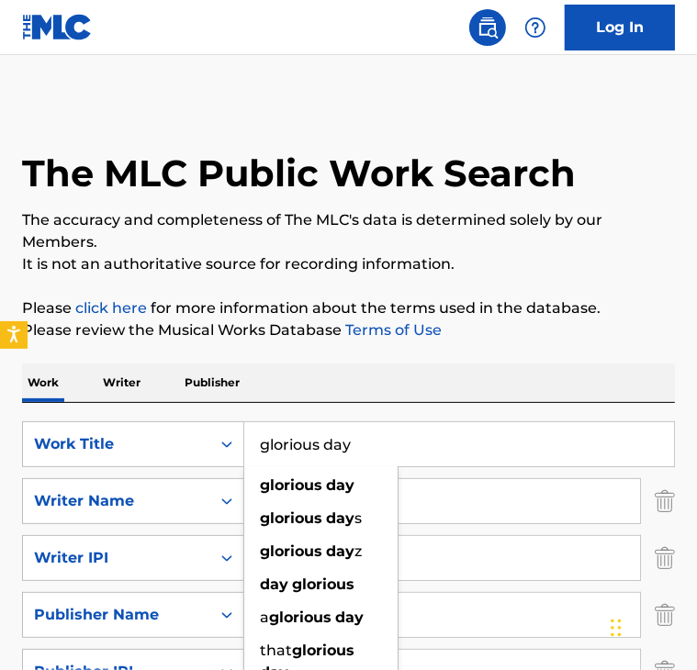
type input "glorious day"
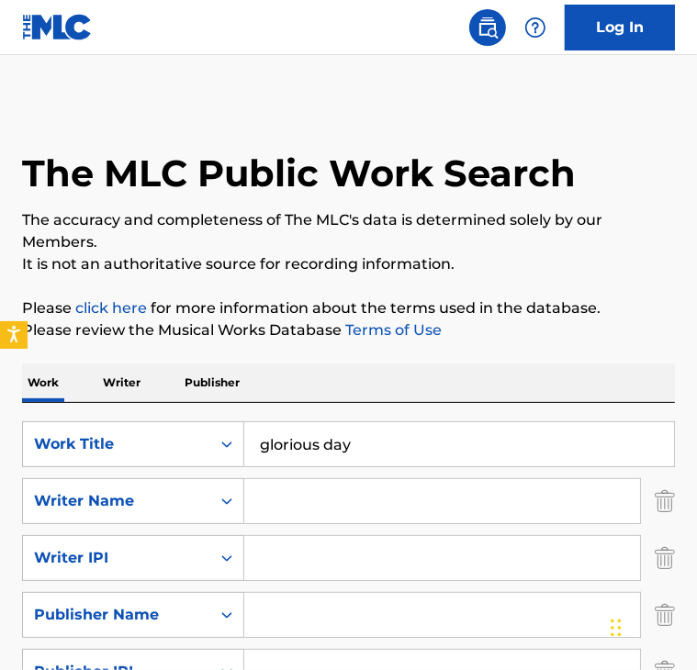
scroll to position [106, 0]
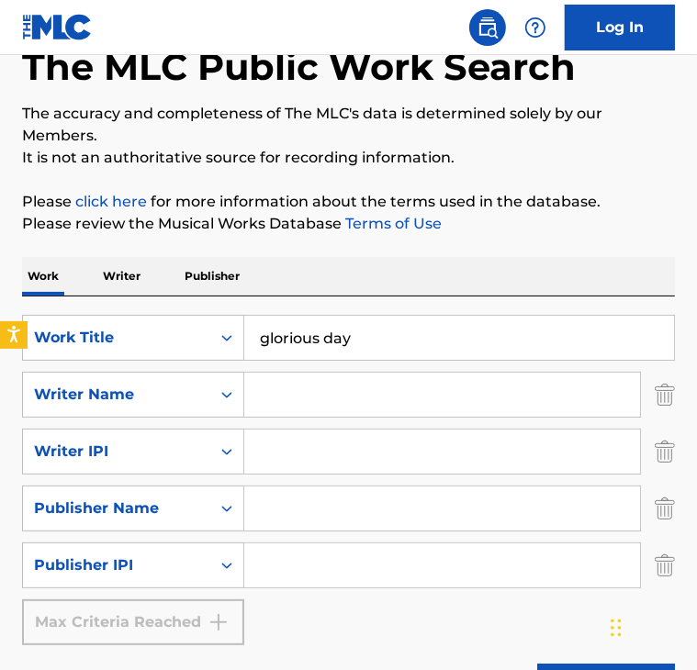
click at [315, 520] on input "Search Form" at bounding box center [442, 508] width 396 height 44
type input "["
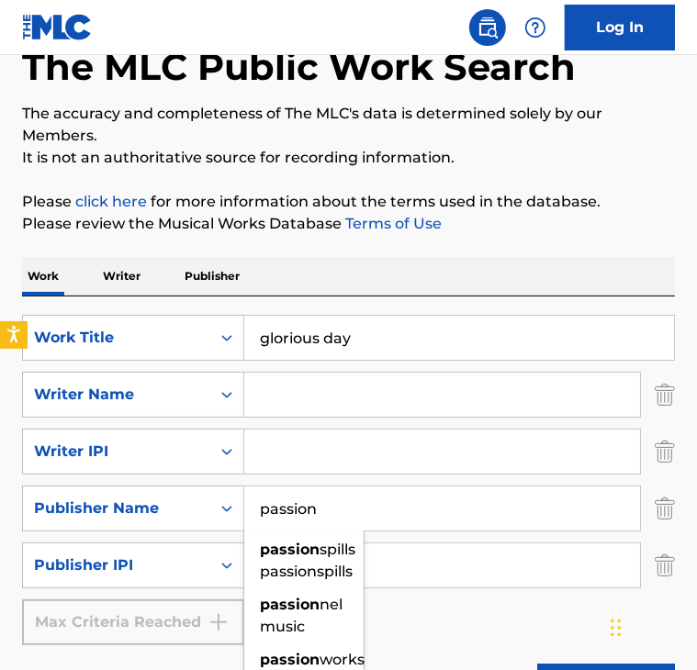
type input "passion"
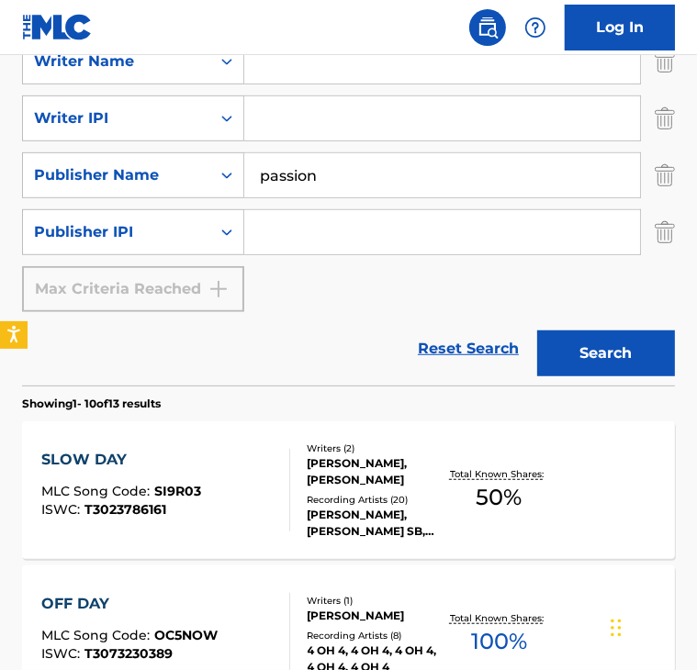
scroll to position [437, 0]
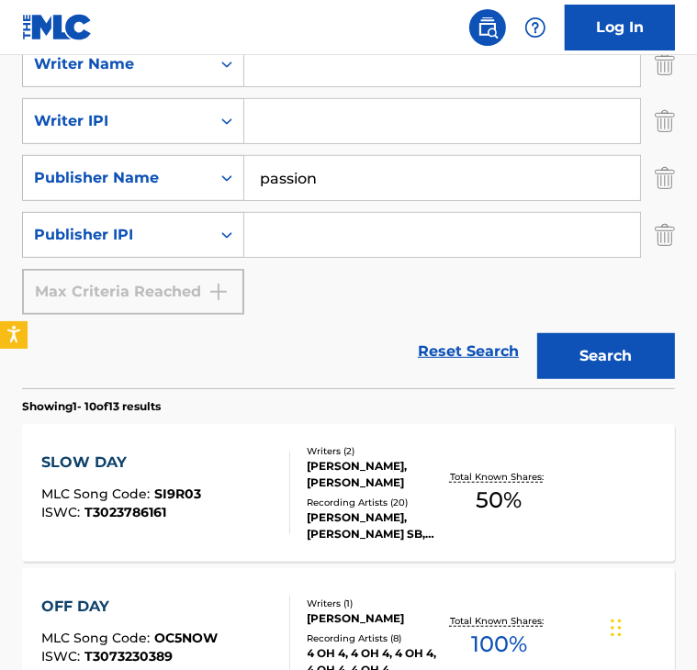
click at [315, 520] on div "[PERSON_NAME], [PERSON_NAME] SB, [PERSON_NAME] SB, [PERSON_NAME] SB, [PERSON_NA…" at bounding box center [376, 525] width 138 height 33
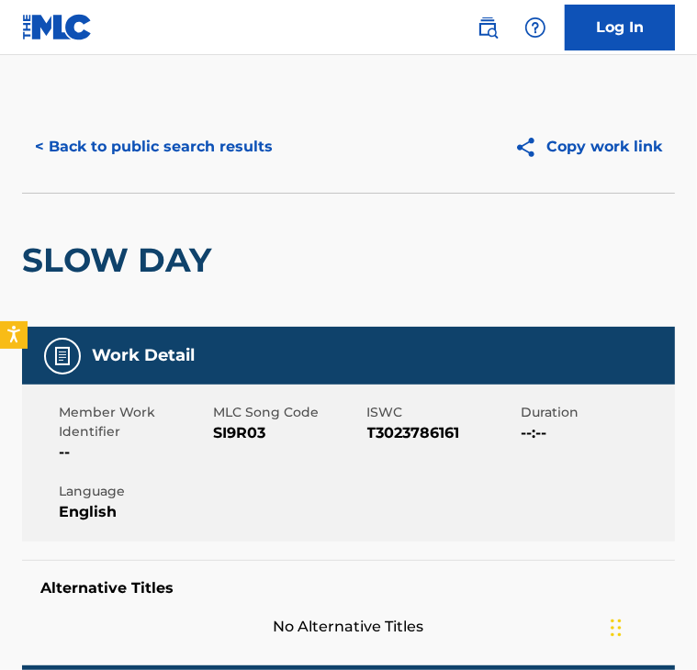
click at [315, 520] on div "Member Work Identifier -- MLC Song Code SI9R03 ISWC T3023786161 Duration --:-- …" at bounding box center [348, 463] width 653 height 157
click at [65, 153] on button "< Back to public search results" at bounding box center [153, 147] width 263 height 46
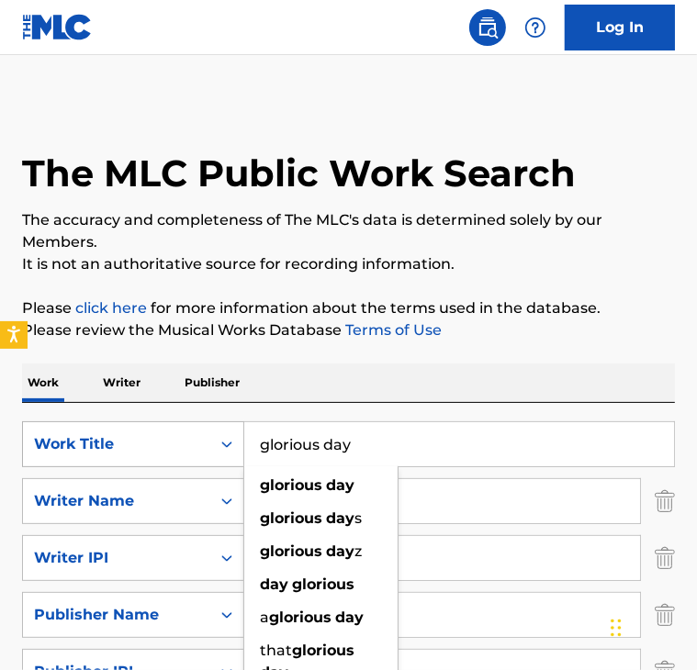
drag, startPoint x: 372, startPoint y: 445, endPoint x: 174, endPoint y: 450, distance: 197.4
click at [174, 450] on div "SearchWithCriteria2868bc48-40df-46d1-9762-924e16e06994 Work Title glorious day …" at bounding box center [348, 444] width 653 height 46
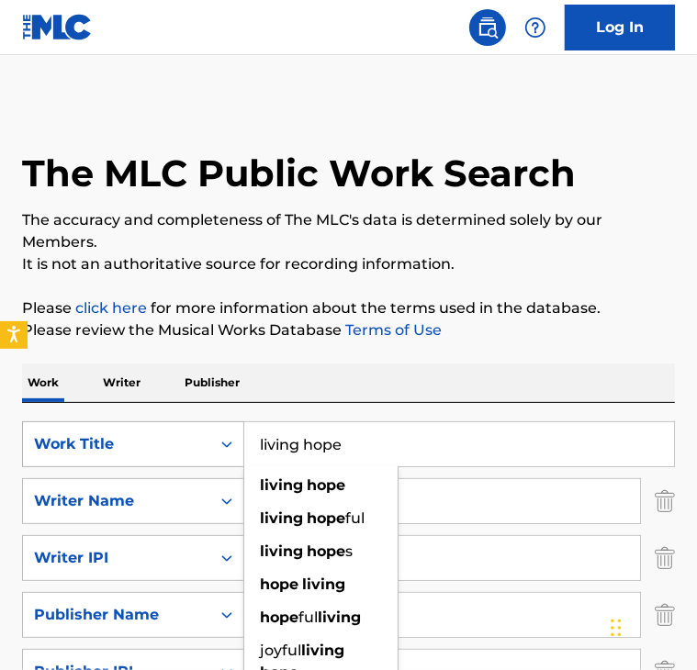
type input "living hope"
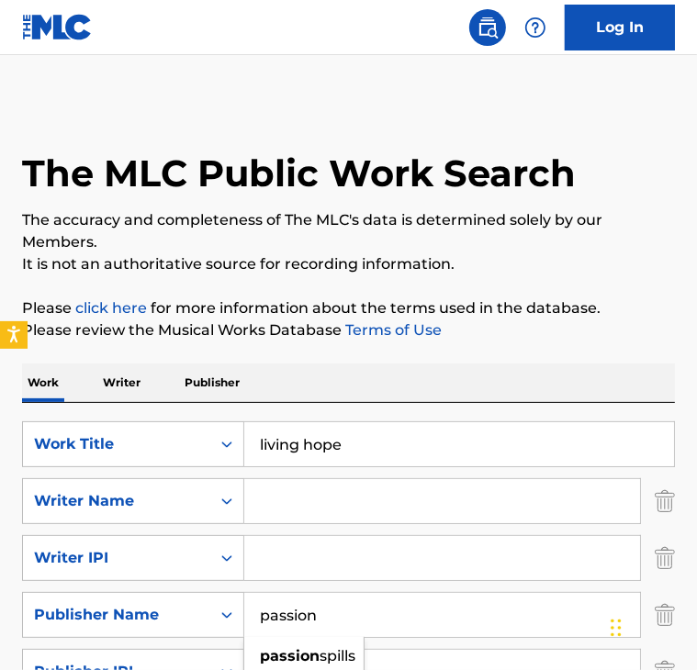
drag, startPoint x: 359, startPoint y: 614, endPoint x: 252, endPoint y: 594, distance: 108.4
click at [252, 594] on input "passion" at bounding box center [442, 615] width 396 height 44
type input "[PERSON_NAME]"
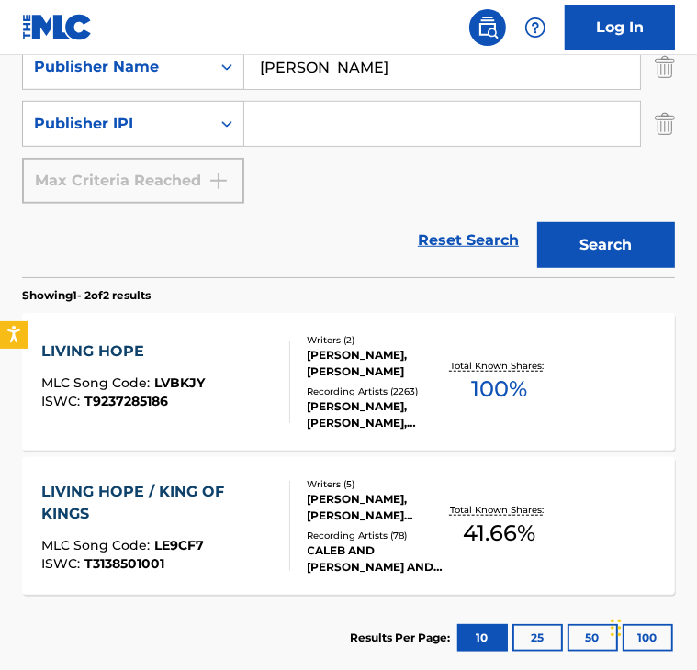
scroll to position [555, 0]
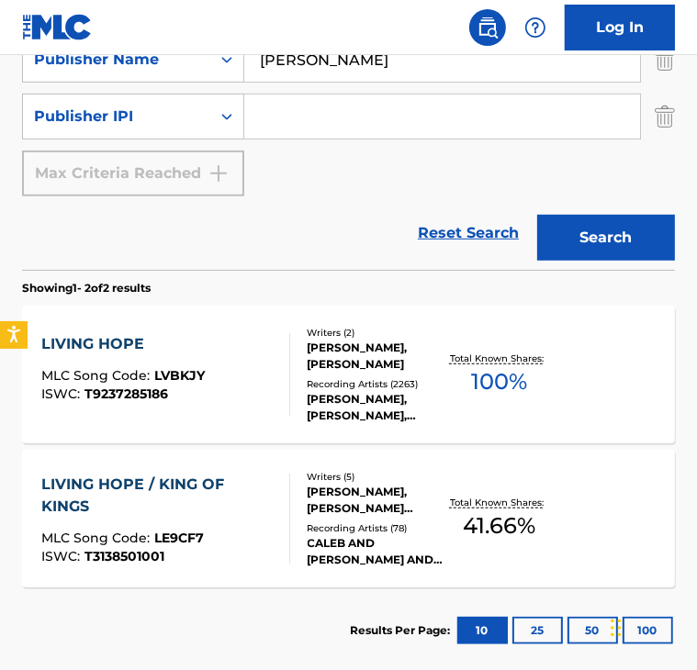
click at [93, 345] on div "LIVING HOPE" at bounding box center [122, 344] width 163 height 22
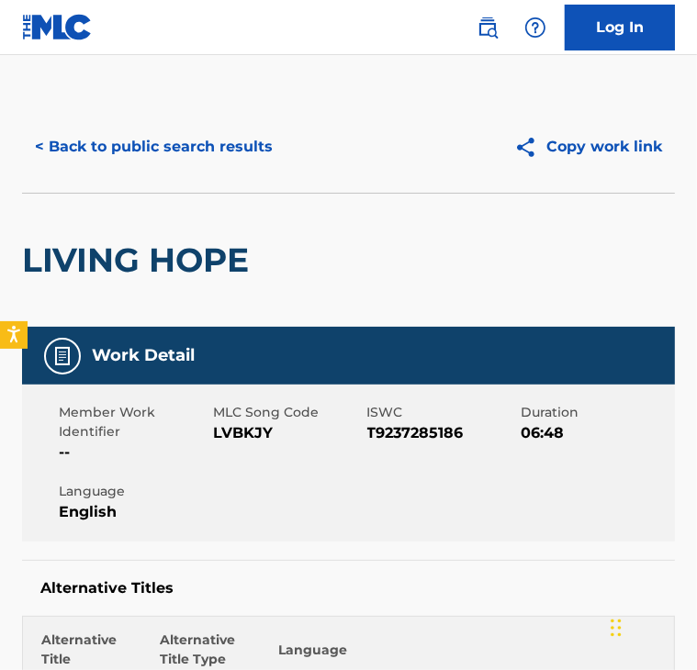
click at [97, 144] on button "< Back to public search results" at bounding box center [153, 147] width 263 height 46
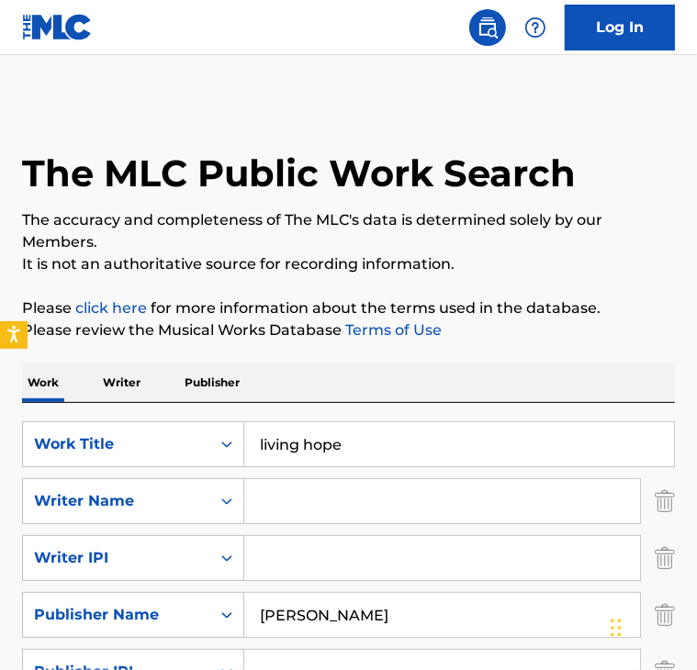
scroll to position [381, 0]
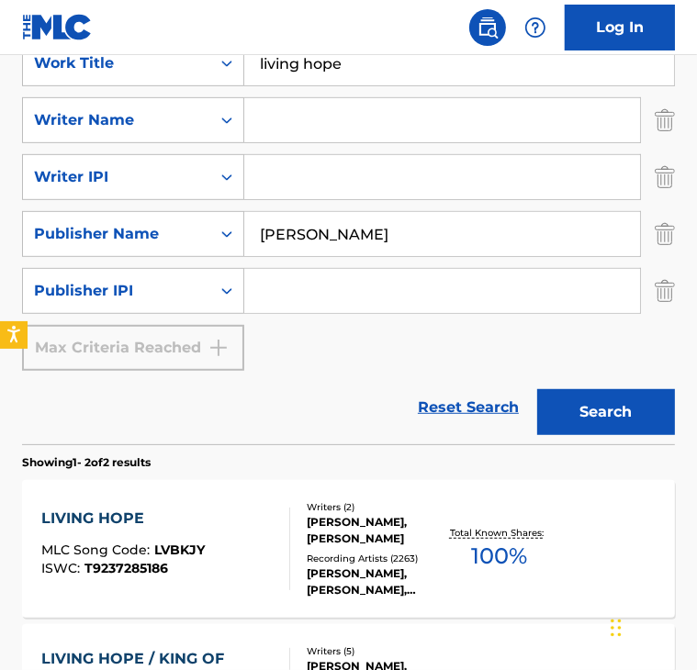
click at [97, 144] on div "SearchWithCriteria2868bc48-40df-46d1-9762-924e16e06994 Work Title living hope S…" at bounding box center [348, 205] width 653 height 330
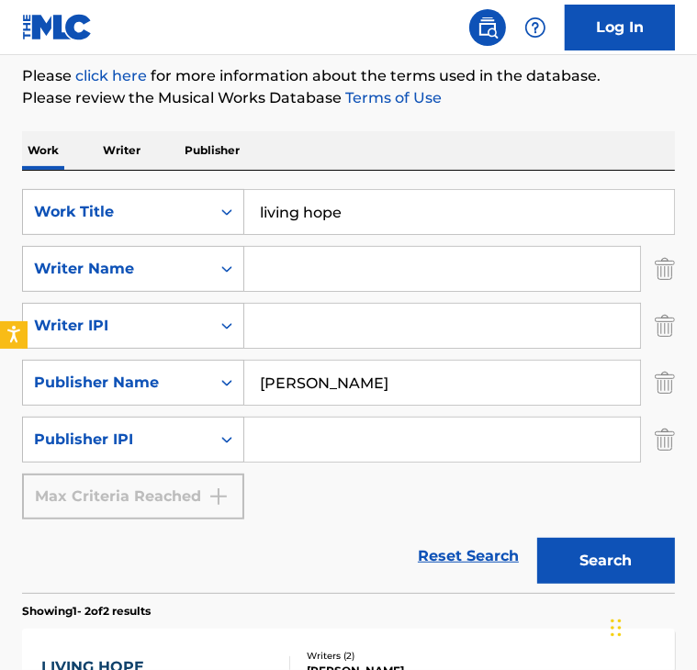
scroll to position [222, 0]
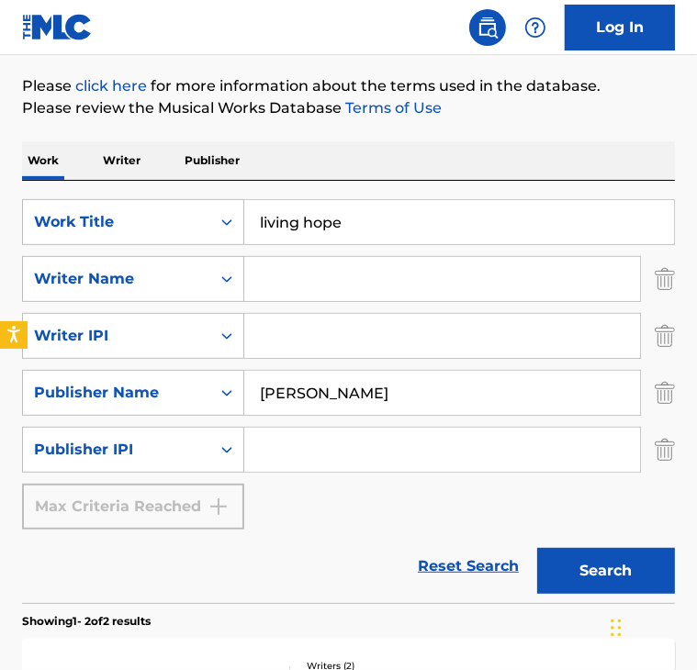
drag, startPoint x: 362, startPoint y: 227, endPoint x: 147, endPoint y: 195, distance: 217.2
click at [147, 195] on div "SearchWithCriteria2868bc48-40df-46d1-9762-924e16e06994 Work Title living hope S…" at bounding box center [348, 392] width 653 height 422
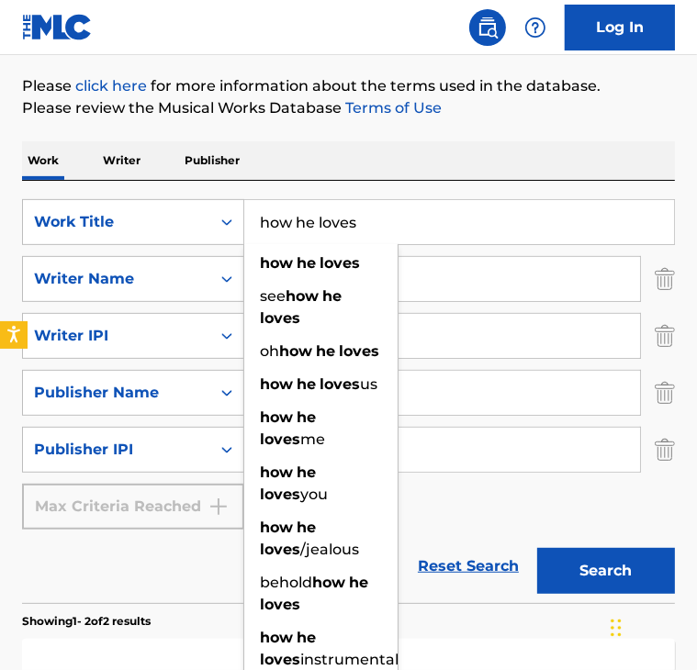
type input "how he loves"
click at [537, 548] on button "Search" at bounding box center [606, 571] width 138 height 46
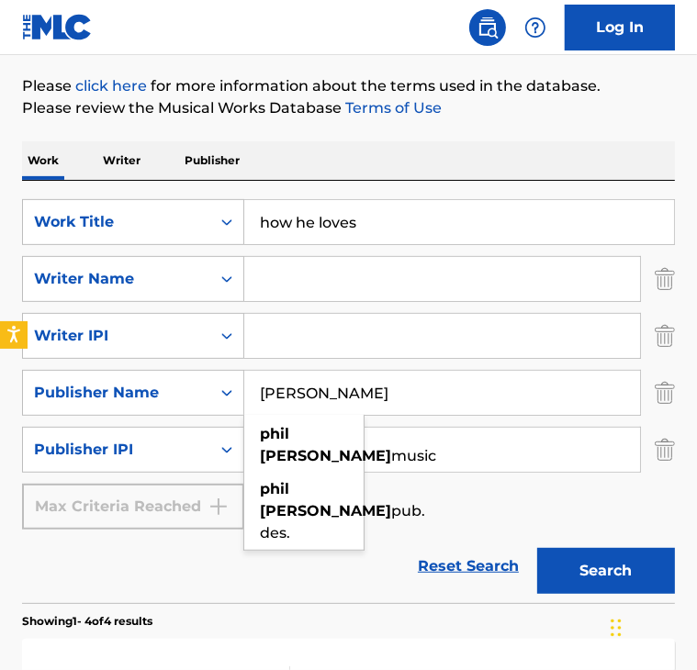
drag, startPoint x: 379, startPoint y: 398, endPoint x: 262, endPoint y: 389, distance: 117.8
click at [262, 389] on input "[PERSON_NAME]" at bounding box center [442, 393] width 396 height 44
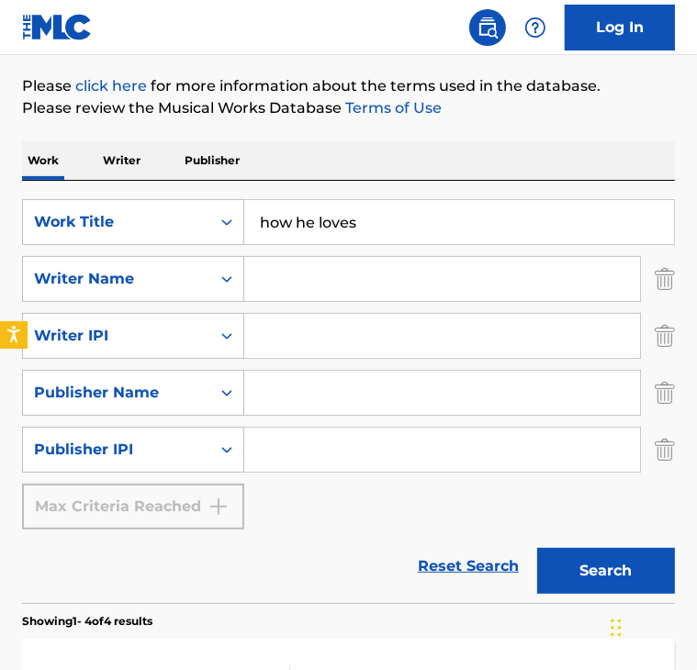
click at [326, 266] on input "Search Form" at bounding box center [442, 279] width 396 height 44
type input "v"
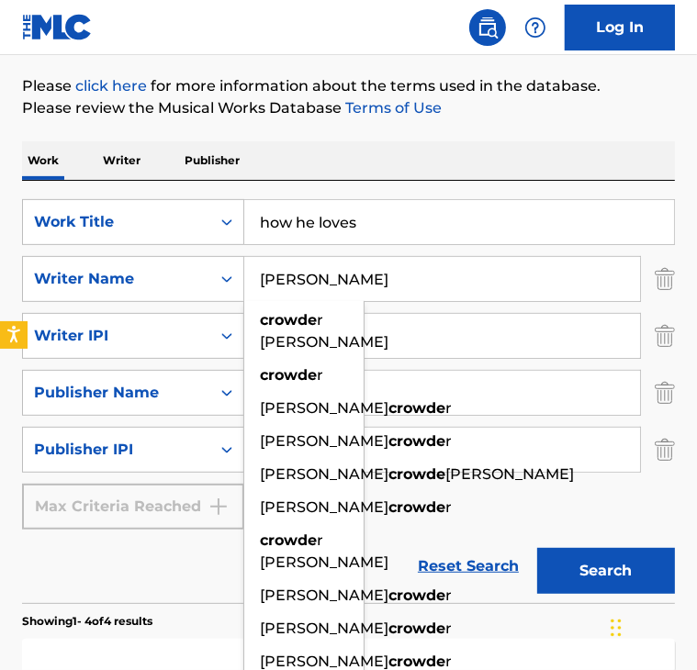
click at [537, 548] on button "Search" at bounding box center [606, 571] width 138 height 46
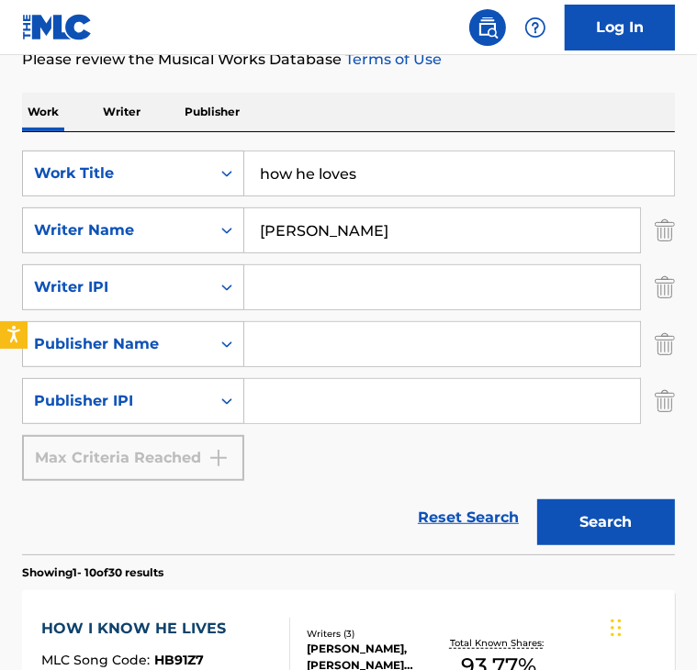
scroll to position [0, 0]
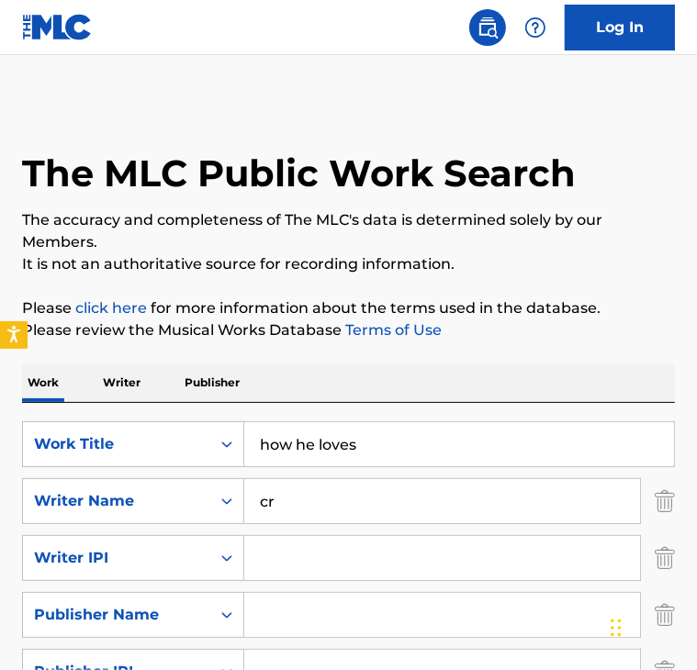
type input "c"
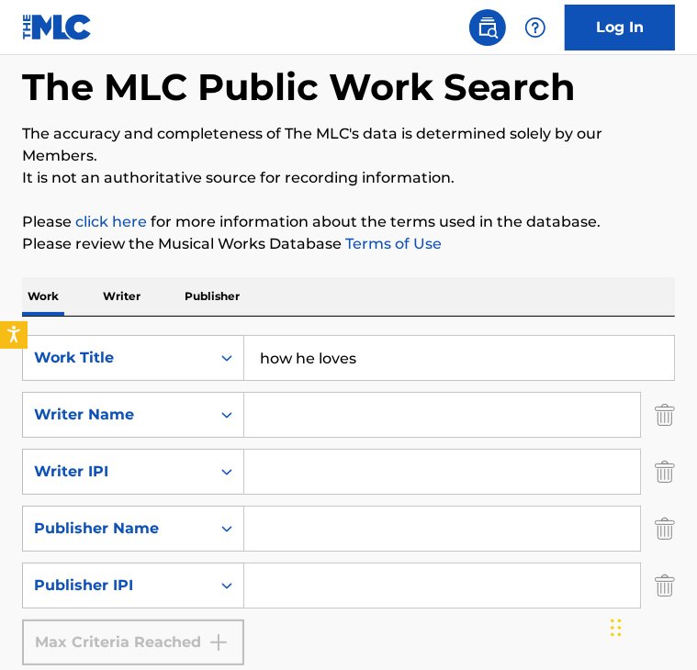
scroll to position [141, 0]
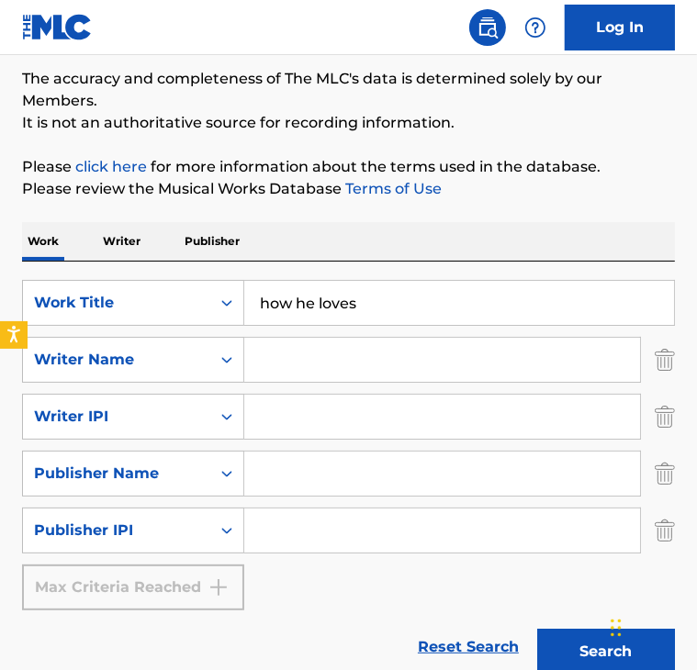
click at [329, 470] on input "Search Form" at bounding box center [442, 474] width 396 height 44
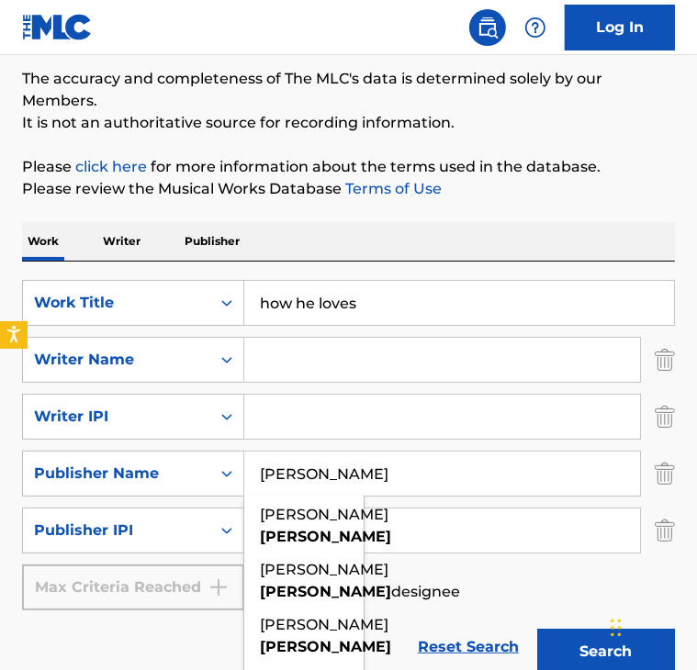
type input "[PERSON_NAME]"
click at [537, 629] on button "Search" at bounding box center [606, 652] width 138 height 46
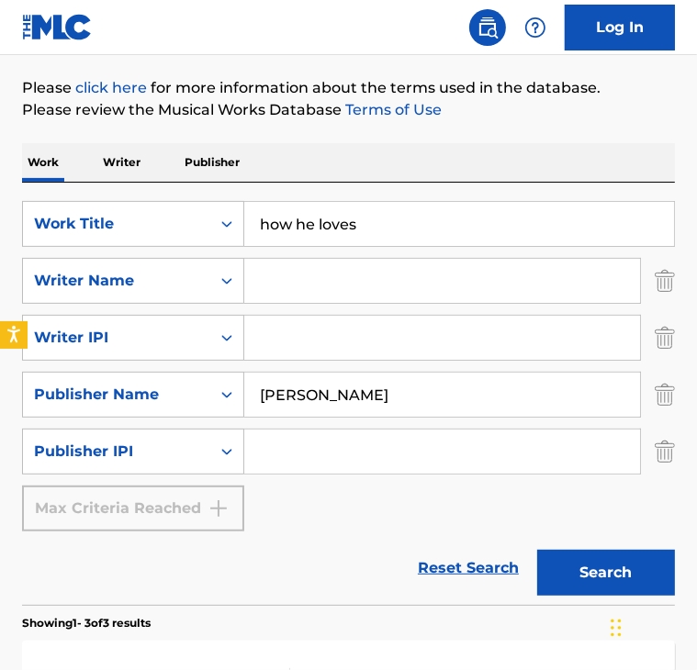
scroll to position [202, 0]
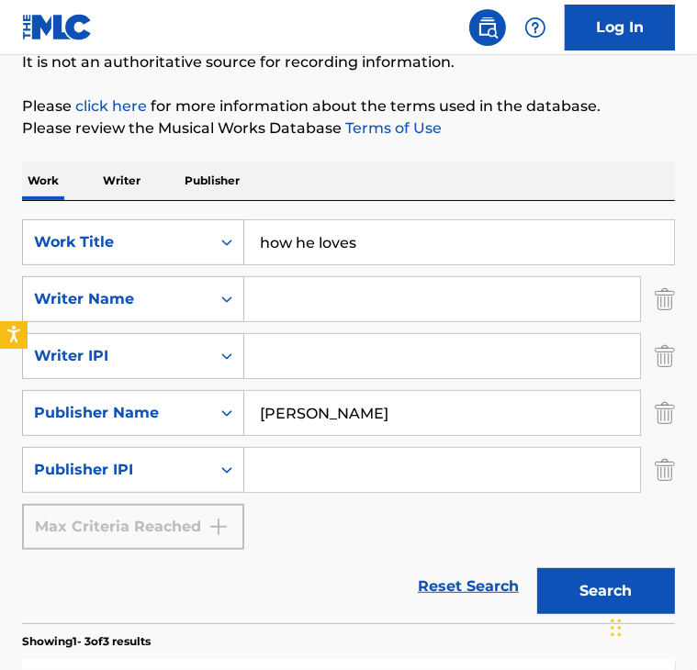
drag, startPoint x: 346, startPoint y: 413, endPoint x: 255, endPoint y: 417, distance: 90.9
click at [255, 417] on input "[PERSON_NAME]" at bounding box center [442, 413] width 396 height 44
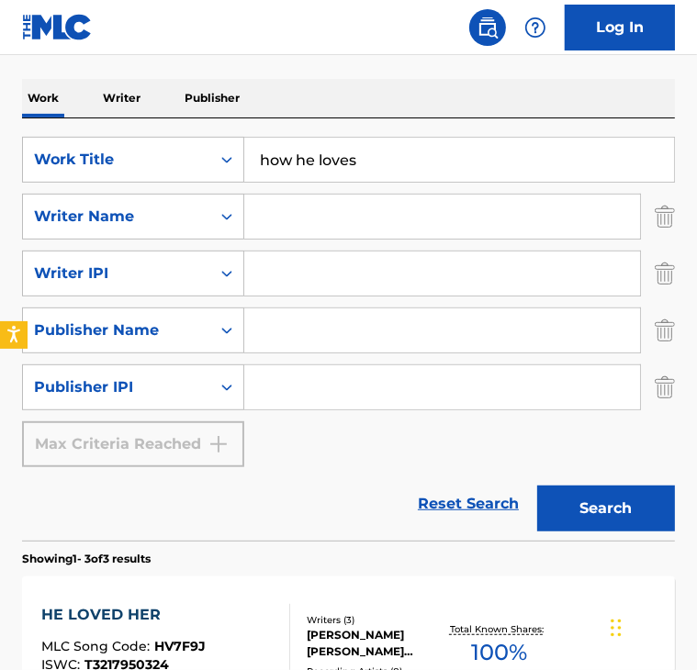
scroll to position [289, 0]
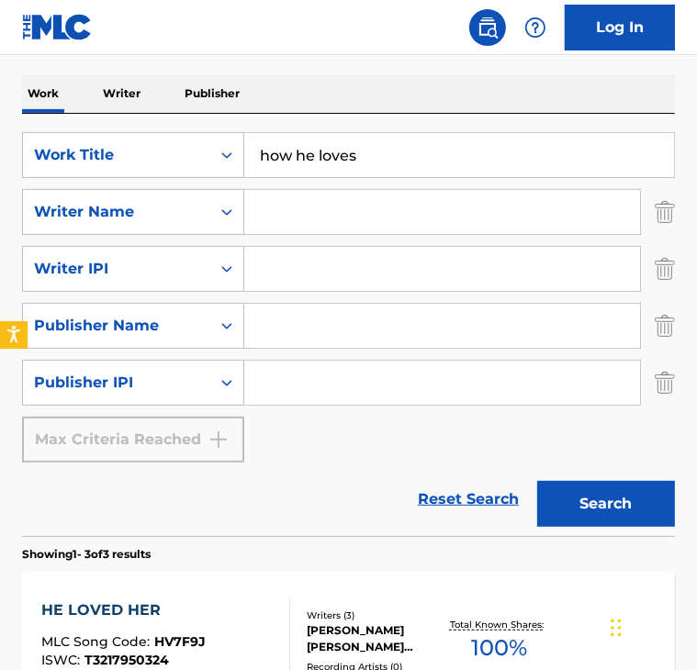
click at [649, 519] on button "Search" at bounding box center [606, 504] width 138 height 46
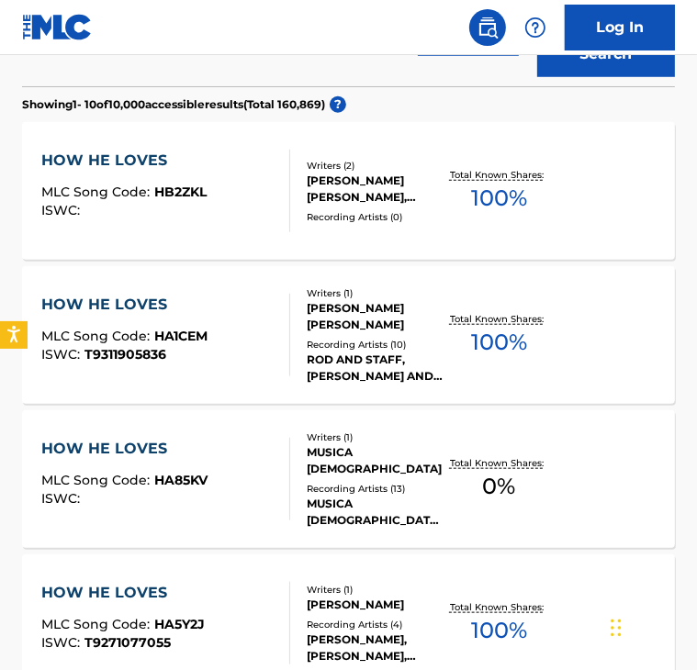
scroll to position [740, 0]
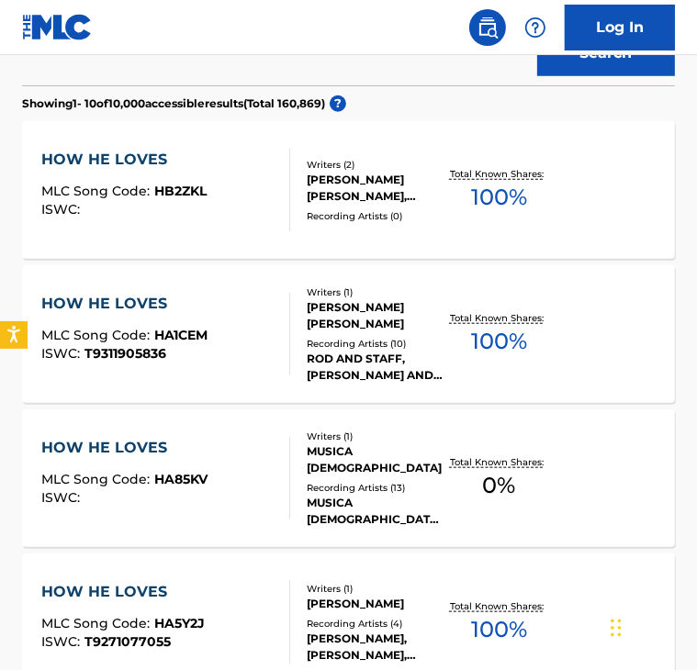
click at [117, 305] on div "HOW HE LOVES" at bounding box center [124, 304] width 166 height 22
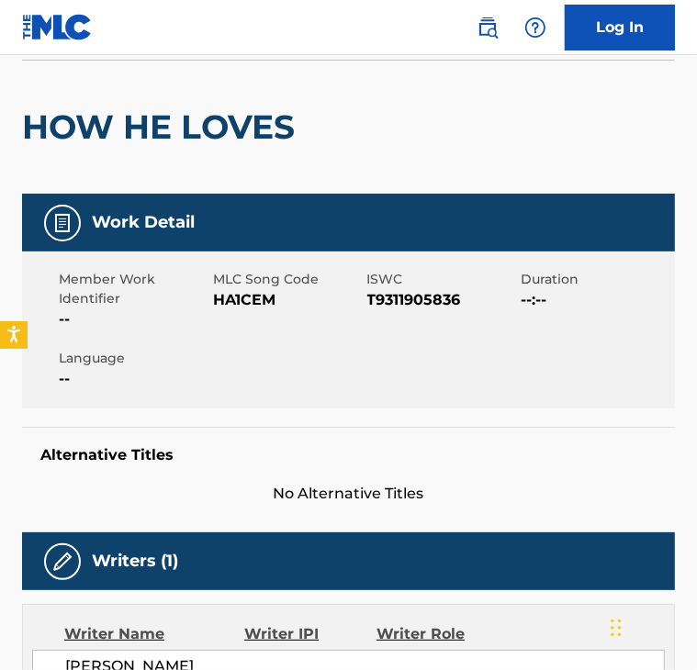
scroll to position [62, 0]
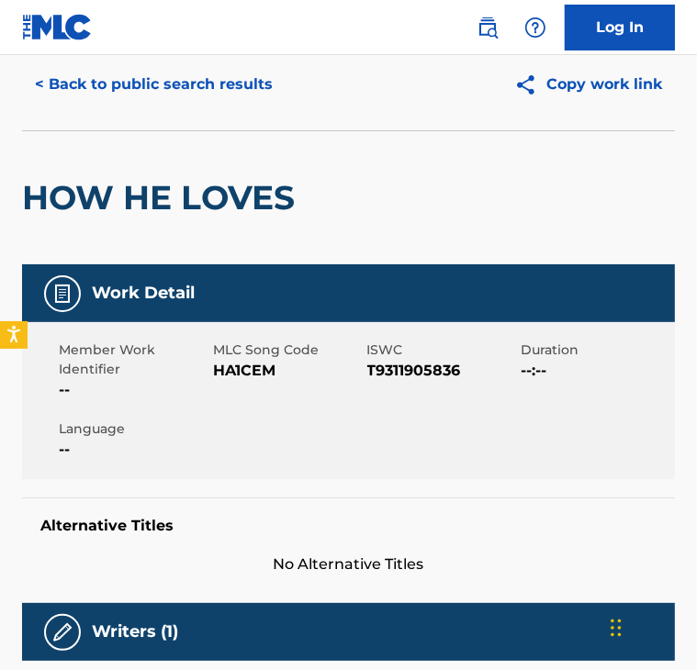
click at [106, 94] on button "< Back to public search results" at bounding box center [153, 84] width 263 height 46
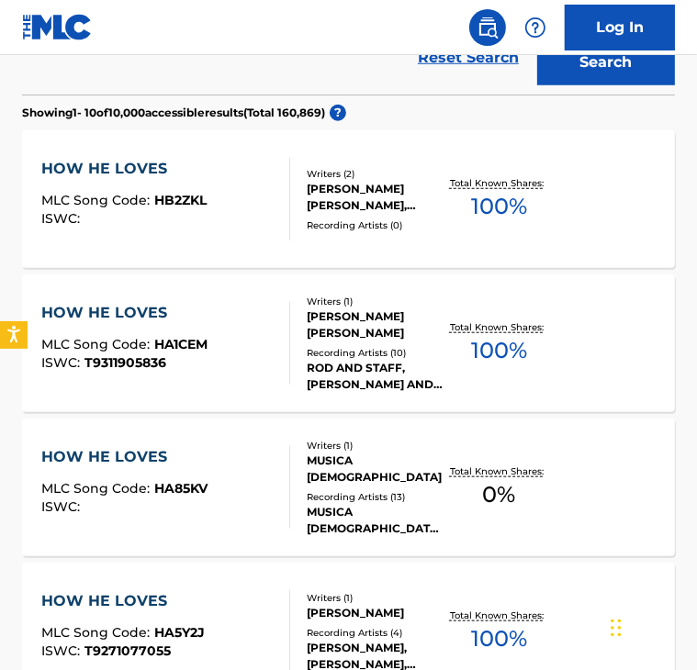
scroll to position [727, 0]
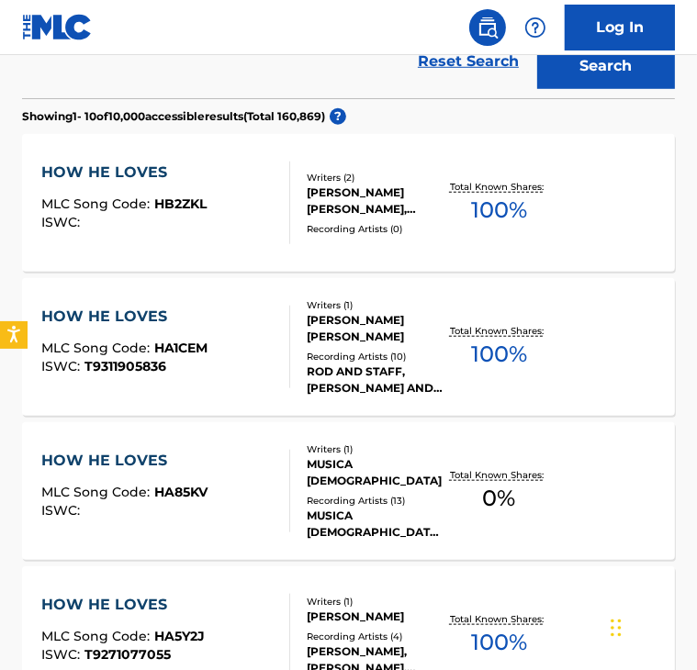
click at [124, 171] on div "HOW HE LOVES" at bounding box center [123, 173] width 165 height 22
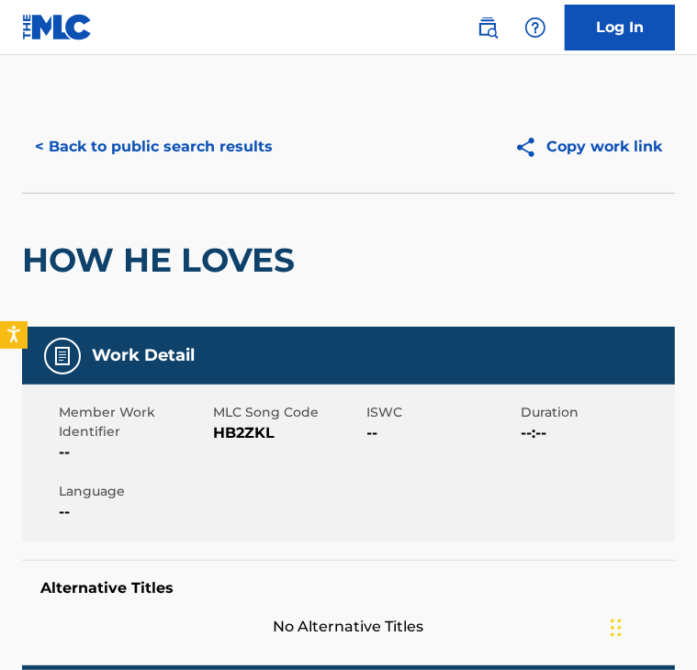
click at [100, 128] on button "< Back to public search results" at bounding box center [153, 147] width 263 height 46
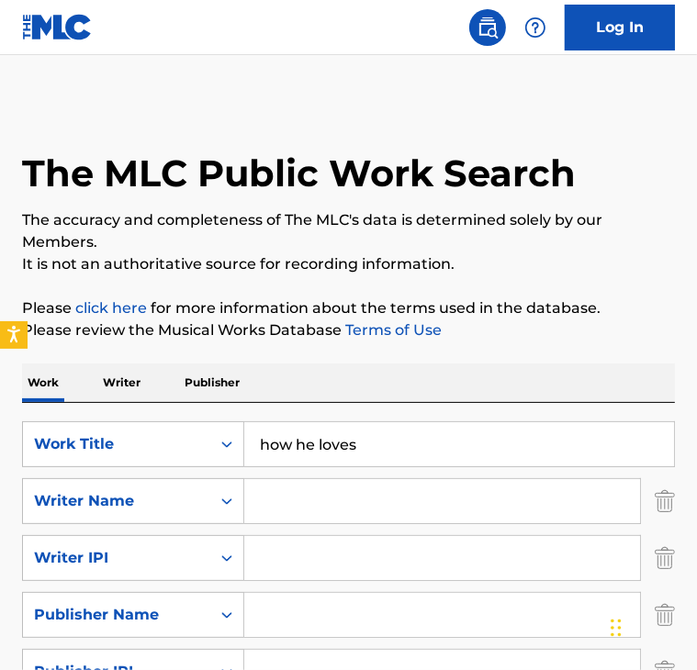
scroll to position [1002, 0]
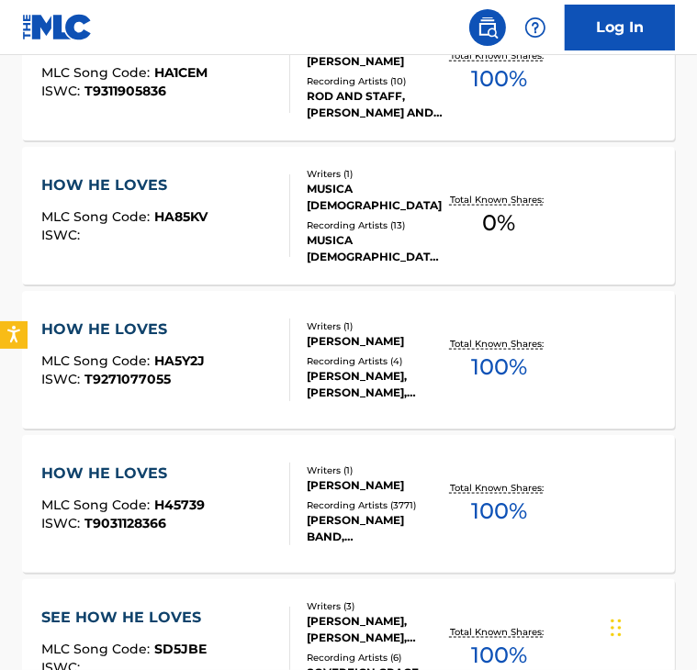
click at [114, 471] on div "HOW HE LOVES" at bounding box center [122, 474] width 163 height 22
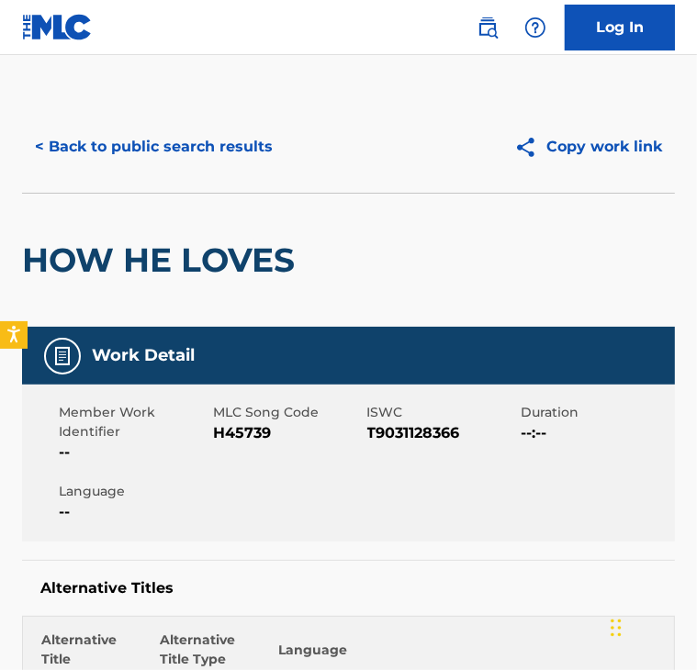
click at [195, 132] on button "< Back to public search results" at bounding box center [153, 147] width 263 height 46
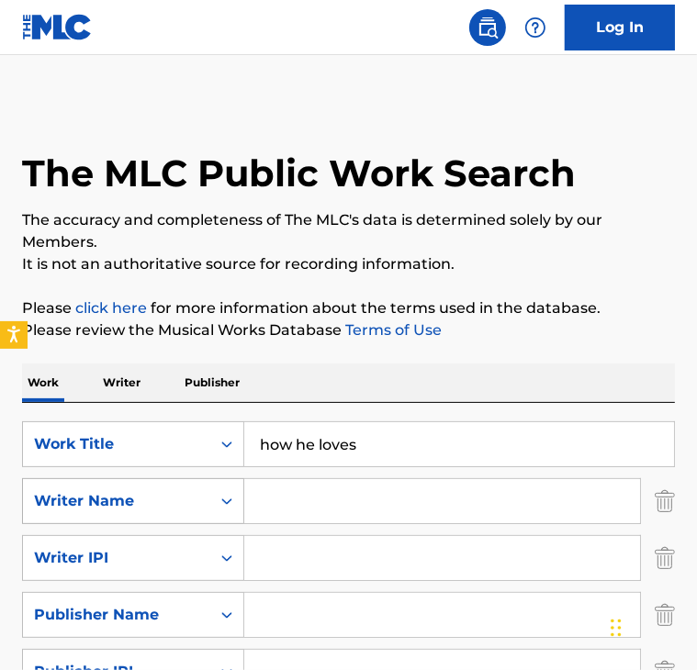
drag, startPoint x: 387, startPoint y: 449, endPoint x: 165, endPoint y: 478, distance: 224.1
click at [165, 478] on div "SearchWithCriteria2868bc48-40df-46d1-9762-924e16e06994 Work Title how he loves …" at bounding box center [348, 586] width 653 height 330
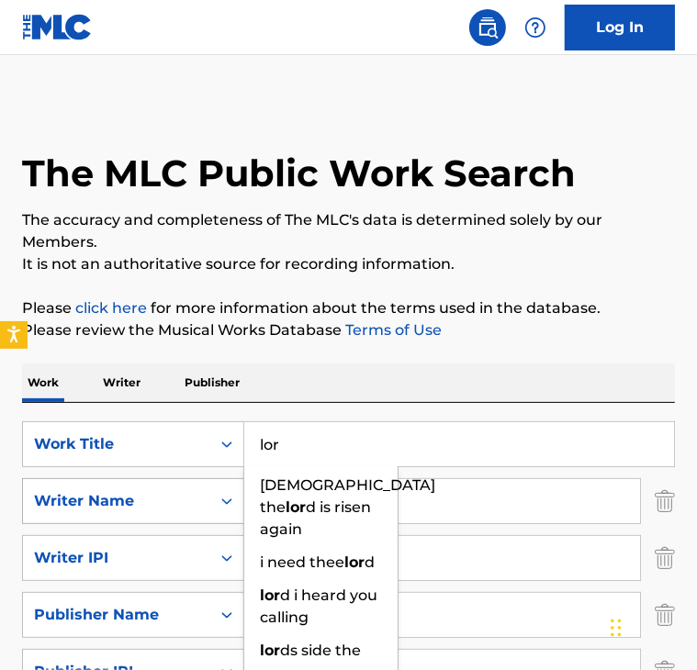
type input "lorf"
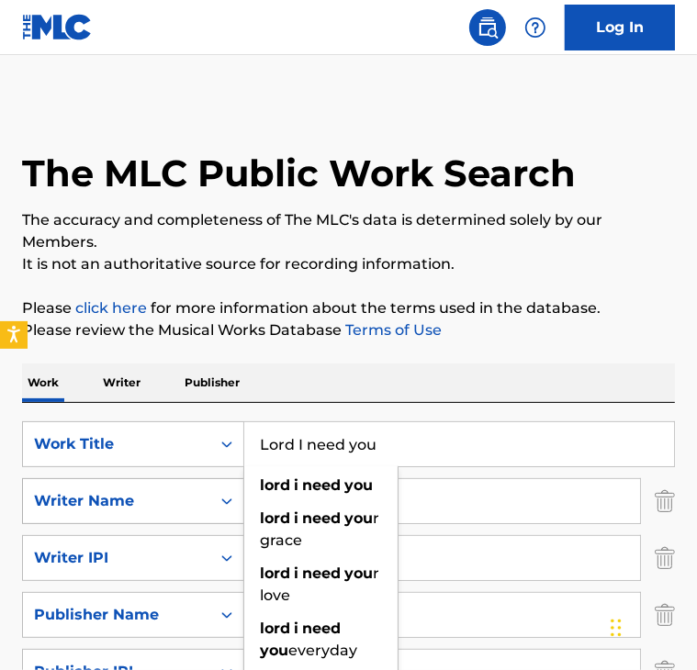
type input "Lord I need you"
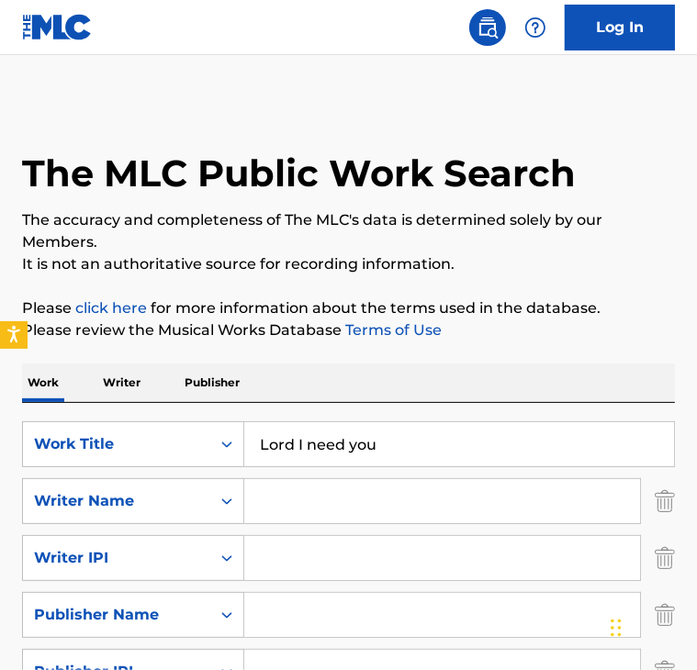
click at [263, 502] on input "Search Form" at bounding box center [442, 501] width 396 height 44
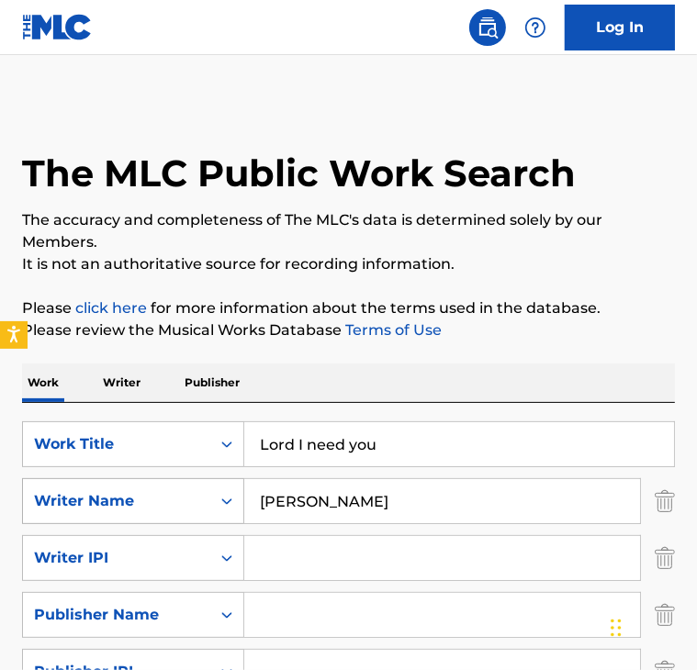
drag, startPoint x: 348, startPoint y: 497, endPoint x: 219, endPoint y: 489, distance: 128.7
click at [219, 489] on div "SearchWithCriteriac48ac8ec-8068-4ac1-b153-e3dcadb13181 Writer Name [PERSON_NAME]" at bounding box center [348, 501] width 653 height 46
type input "\"
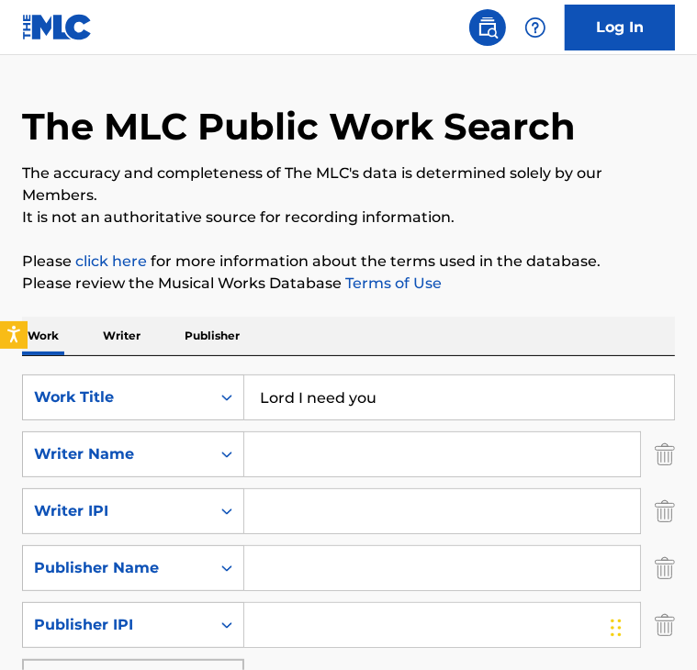
scroll to position [56, 0]
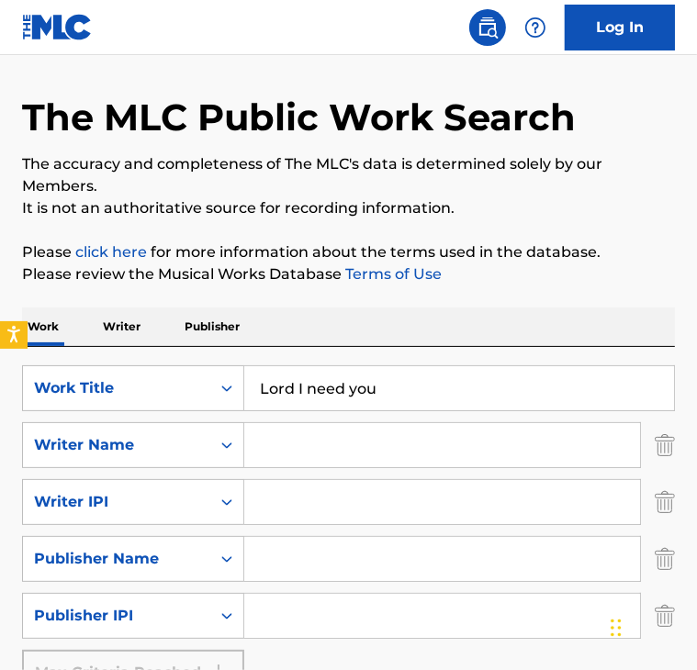
click at [295, 561] on input "Search Form" at bounding box center [442, 559] width 396 height 44
type input ","
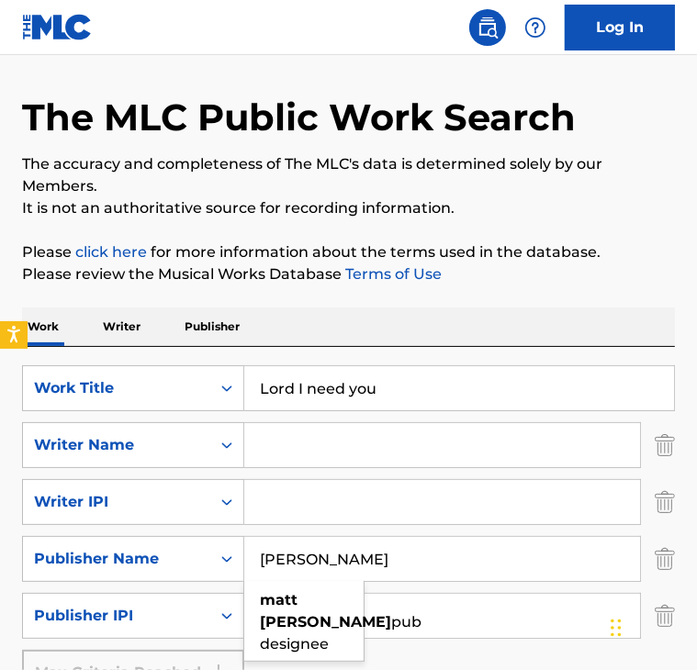
type input "[PERSON_NAME]"
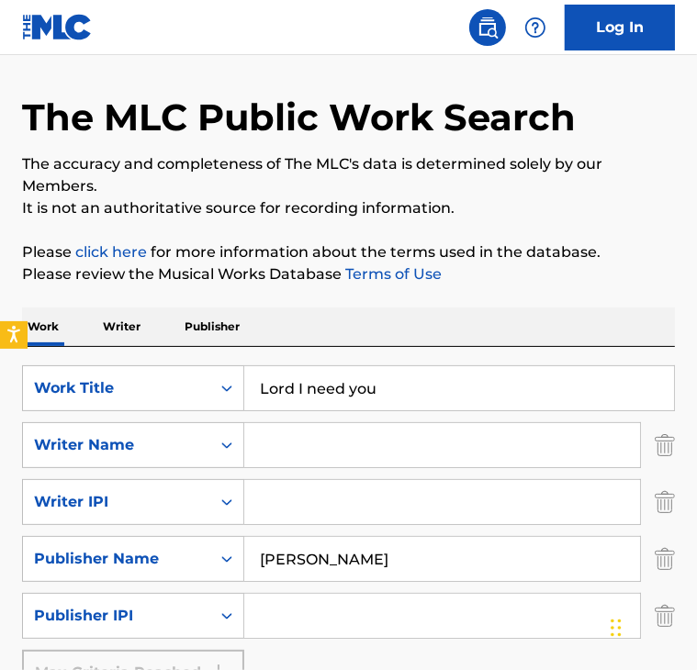
scroll to position [310, 0]
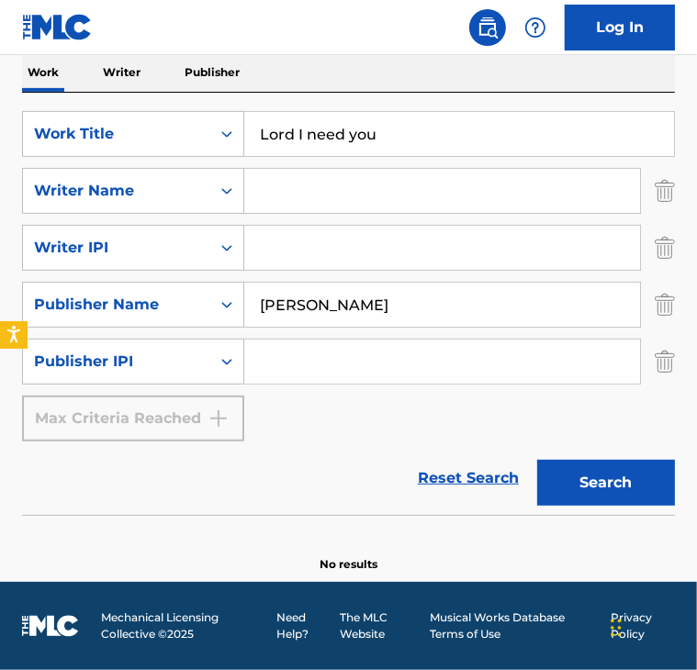
drag, startPoint x: 357, startPoint y: 302, endPoint x: 266, endPoint y: 285, distance: 92.5
click at [266, 285] on input "[PERSON_NAME]" at bounding box center [442, 305] width 396 height 44
click at [329, 202] on input "Search Form" at bounding box center [442, 191] width 396 height 44
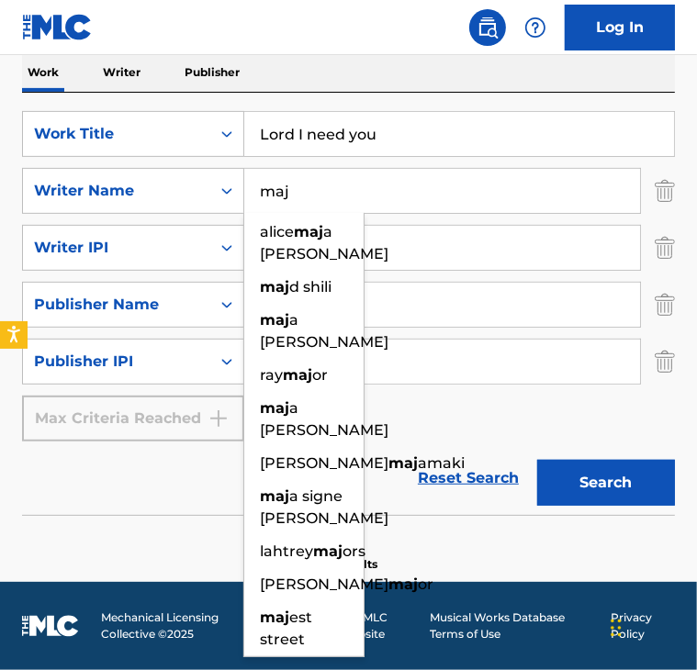
type input "maje"
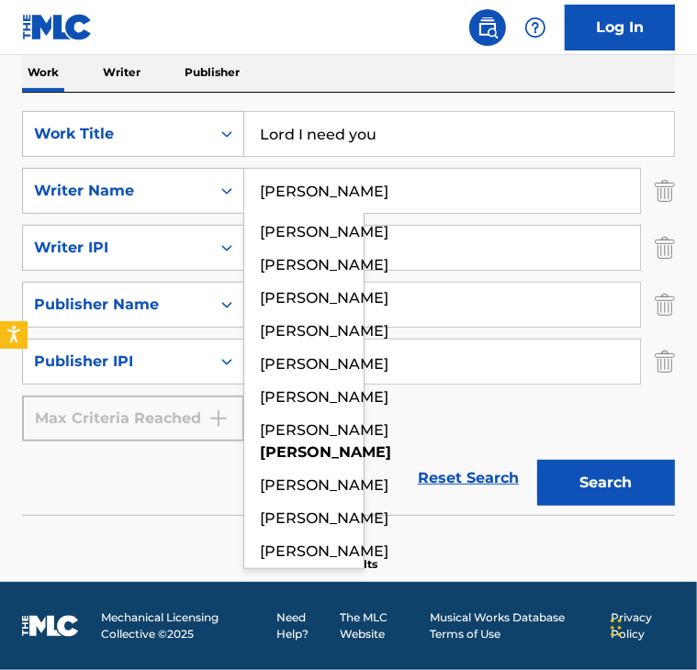
type input "[PERSON_NAME]"
click at [537, 460] on button "Search" at bounding box center [606, 483] width 138 height 46
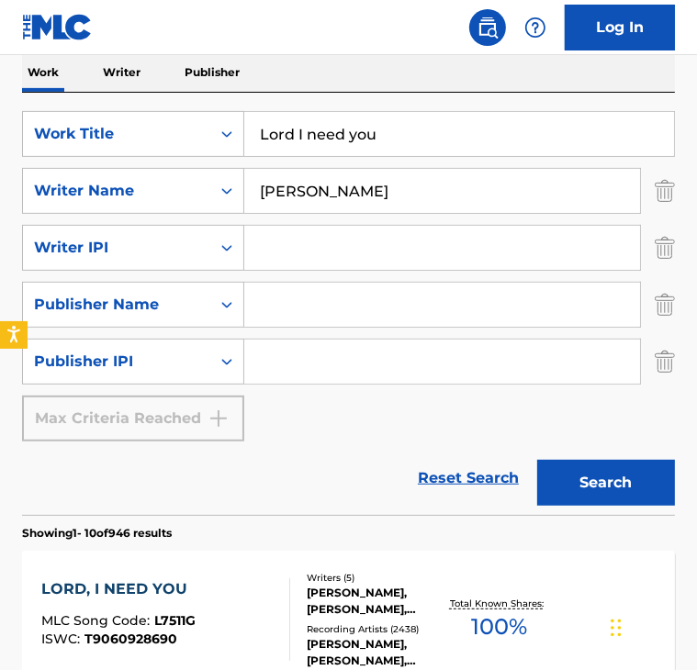
click at [137, 582] on div "LORD, I NEED YOU" at bounding box center [118, 589] width 155 height 22
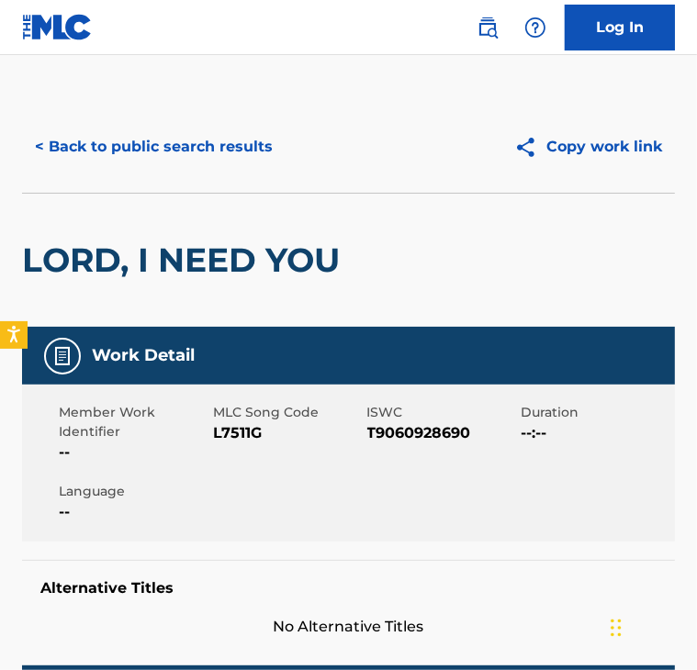
click at [151, 143] on button "< Back to public search results" at bounding box center [153, 147] width 263 height 46
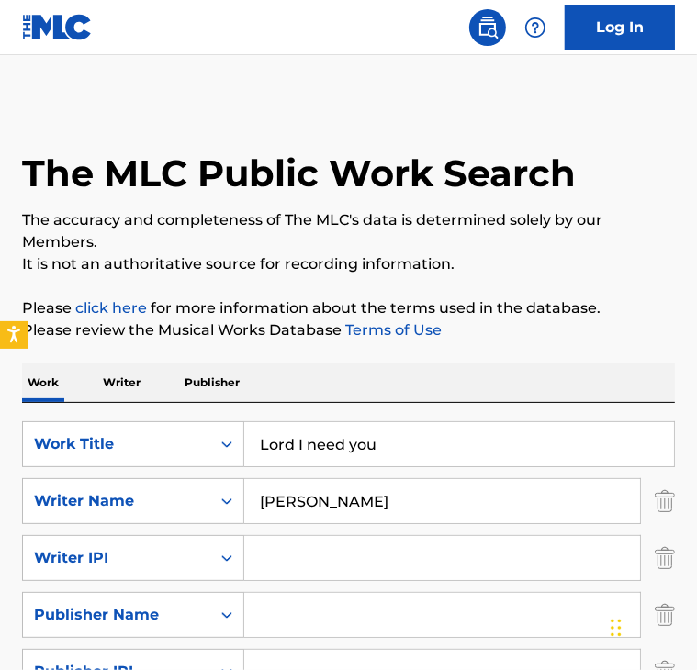
scroll to position [310, 0]
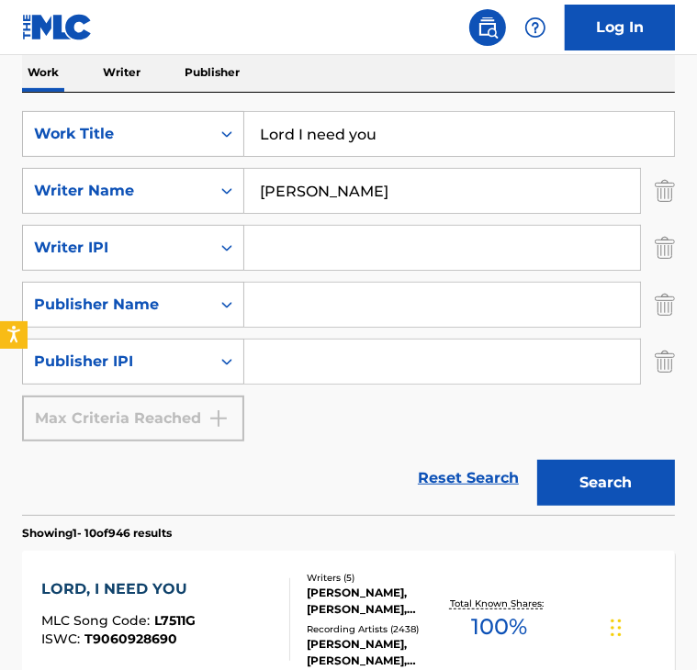
drag, startPoint x: 383, startPoint y: 133, endPoint x: 251, endPoint y: 129, distance: 132.2
click at [251, 129] on input "Lord I need you" at bounding box center [459, 134] width 430 height 44
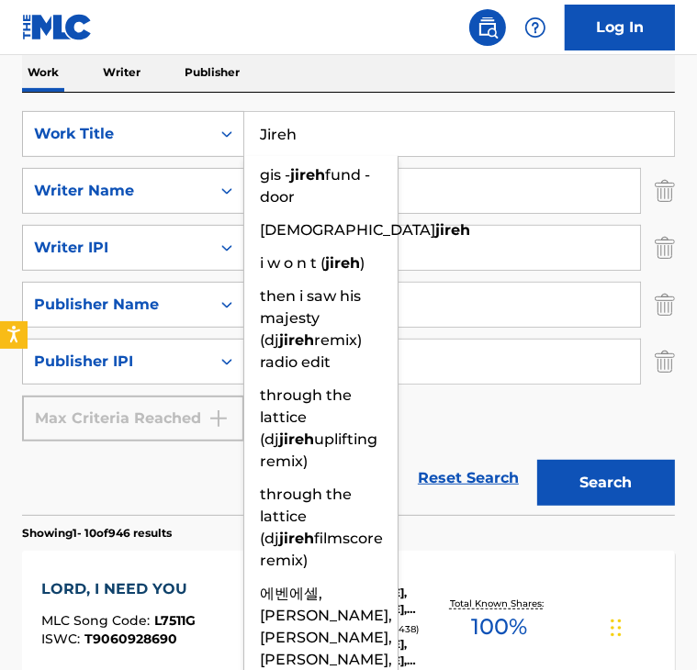
type input "Jireh"
click at [537, 460] on button "Search" at bounding box center [606, 483] width 138 height 46
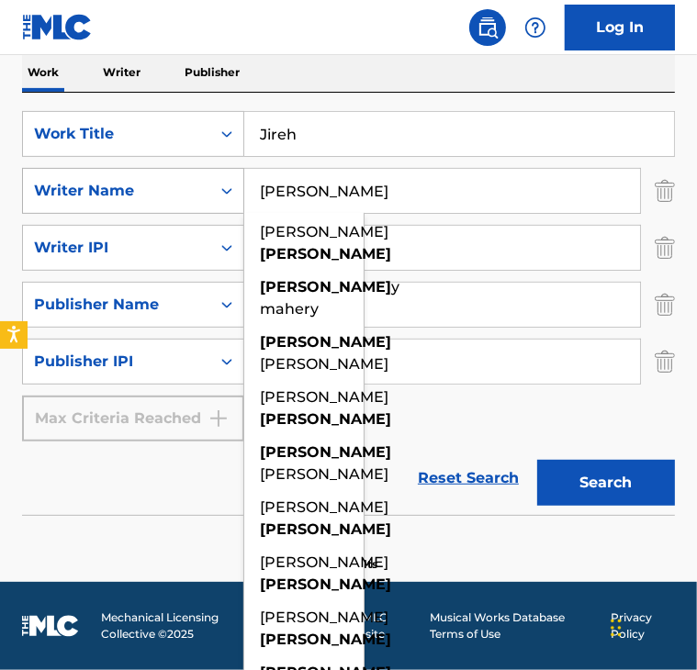
drag, startPoint x: 311, startPoint y: 186, endPoint x: 106, endPoint y: 195, distance: 204.8
click at [106, 195] on div "SearchWithCriteriac48ac8ec-8068-4ac1-b153-e3dcadb13181 Writer Name [PERSON_NAME…" at bounding box center [348, 191] width 653 height 46
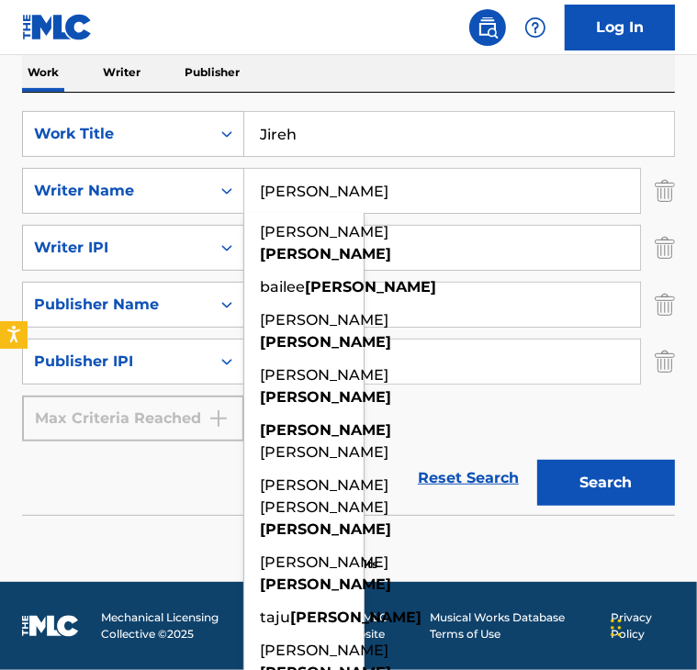
type input "[PERSON_NAME]"
click at [537, 460] on button "Search" at bounding box center [606, 483] width 138 height 46
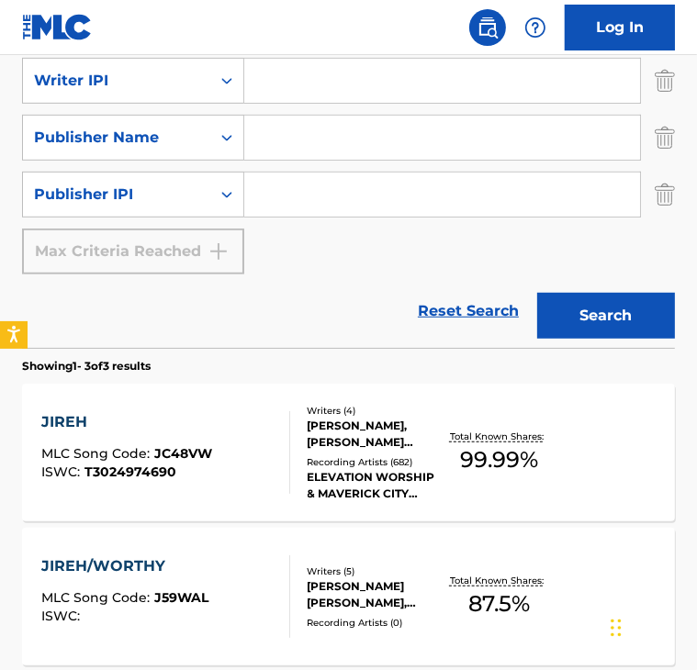
scroll to position [479, 0]
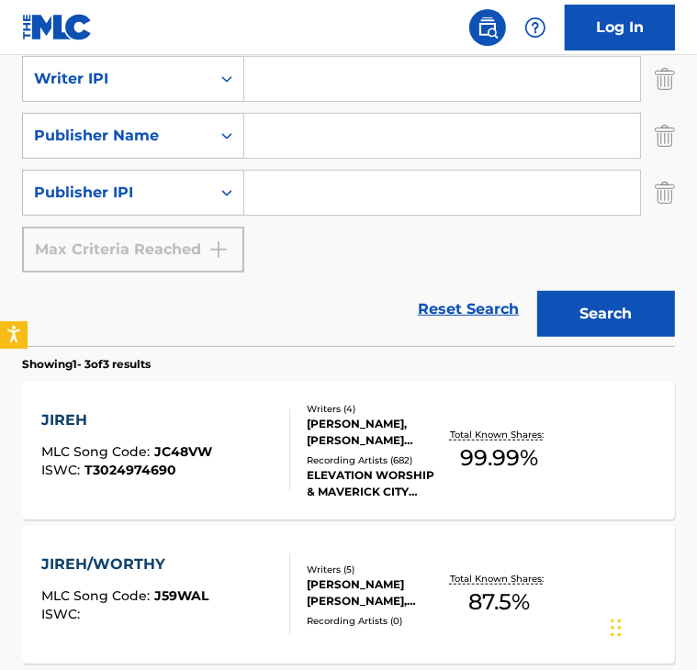
click at [75, 415] on div "JIREH" at bounding box center [126, 420] width 171 height 22
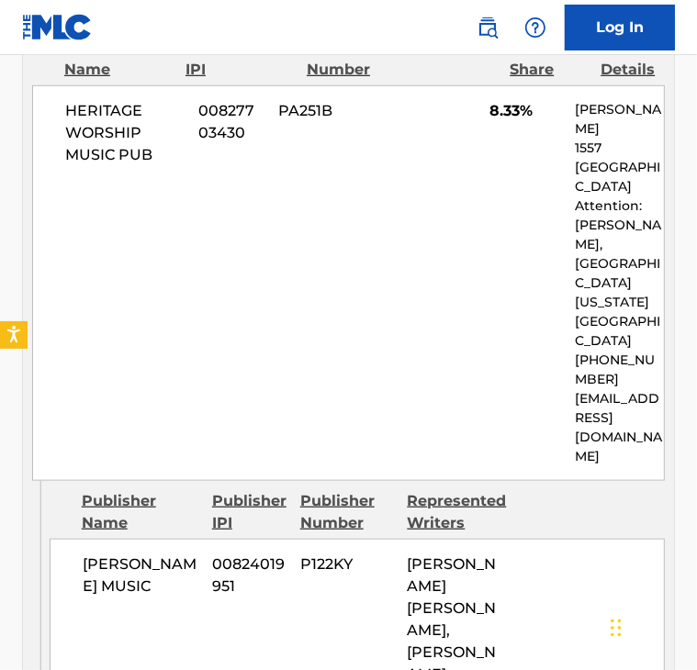
scroll to position [4222, 0]
